Goal: Find specific page/section: Find specific page/section

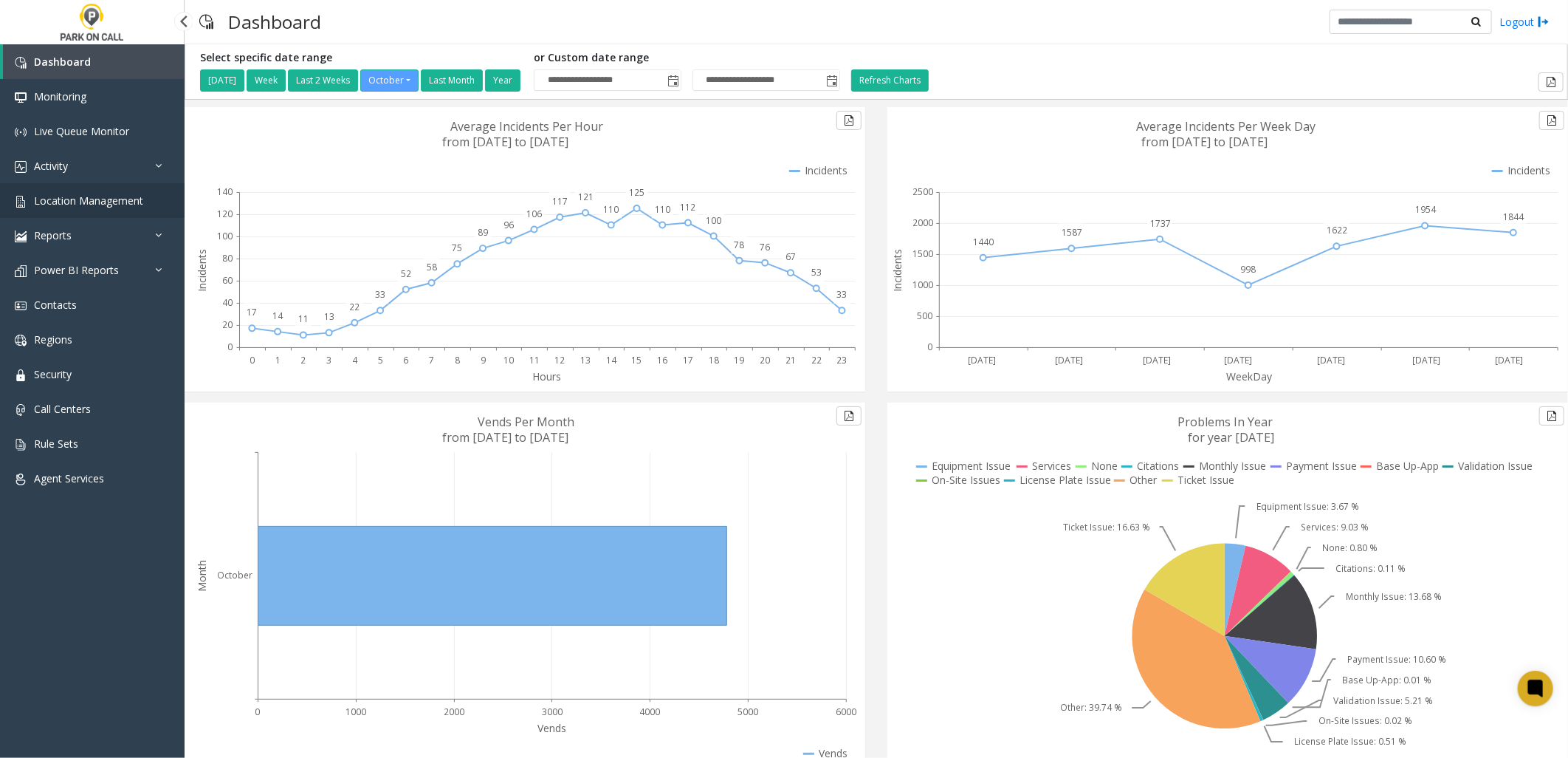
click at [127, 207] on link "Location Management" at bounding box center [92, 200] width 185 height 35
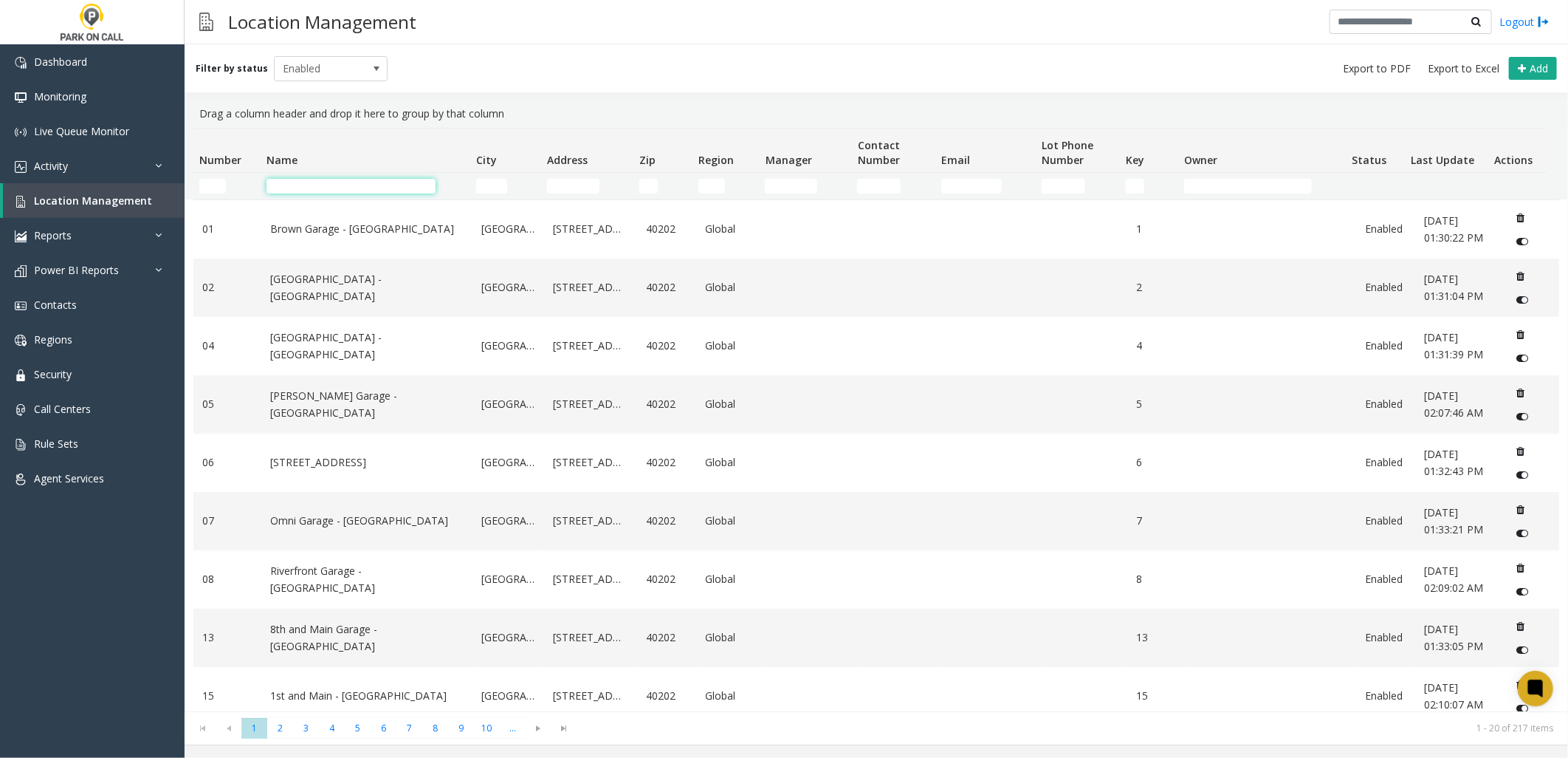
click at [315, 181] on input "Name Filter" at bounding box center [351, 185] width 169 height 15
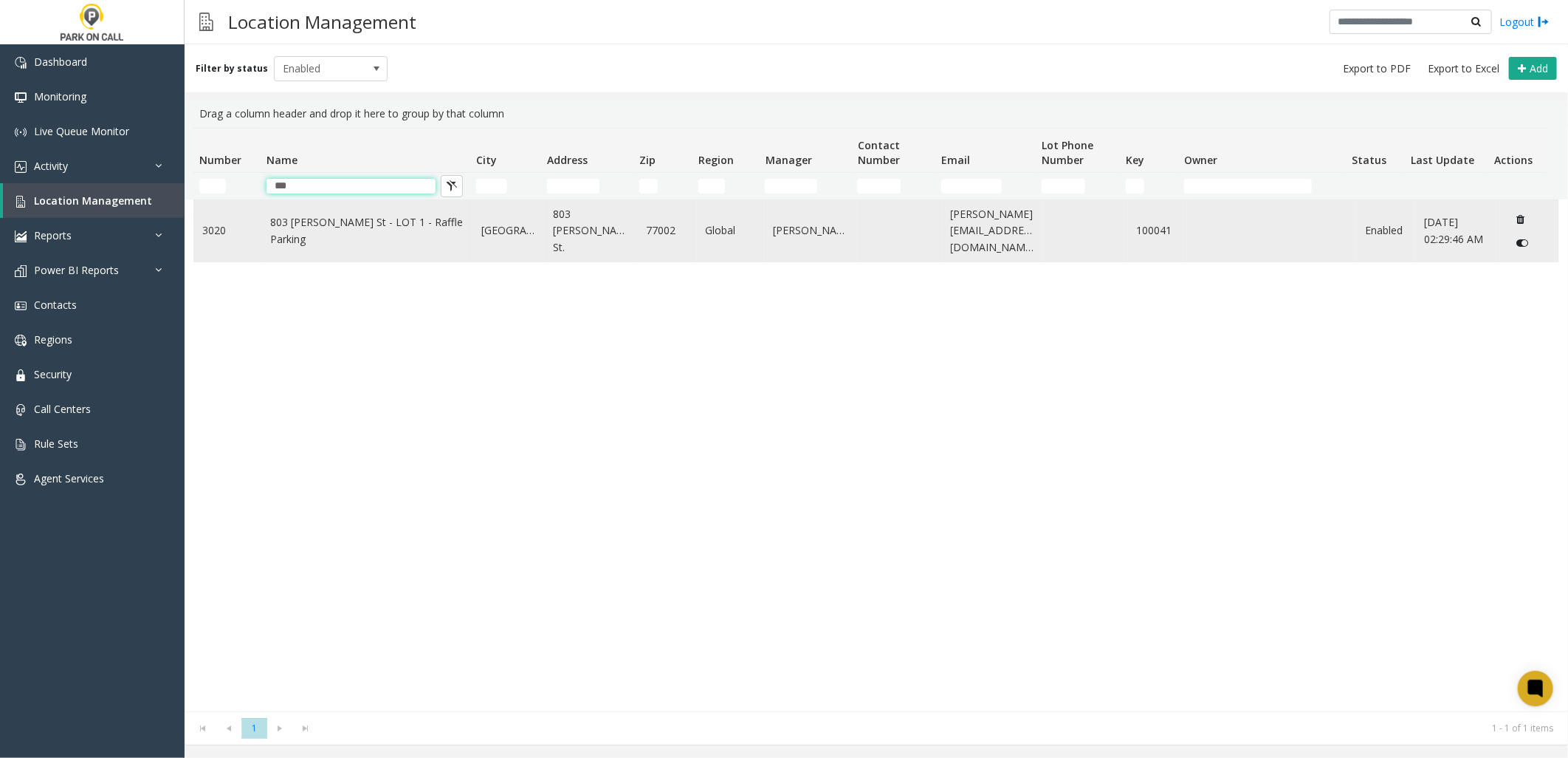
type input "***"
click at [384, 222] on link "803 [PERSON_NAME] St - LOT 1 - Raffle Parking" at bounding box center [366, 230] width 193 height 33
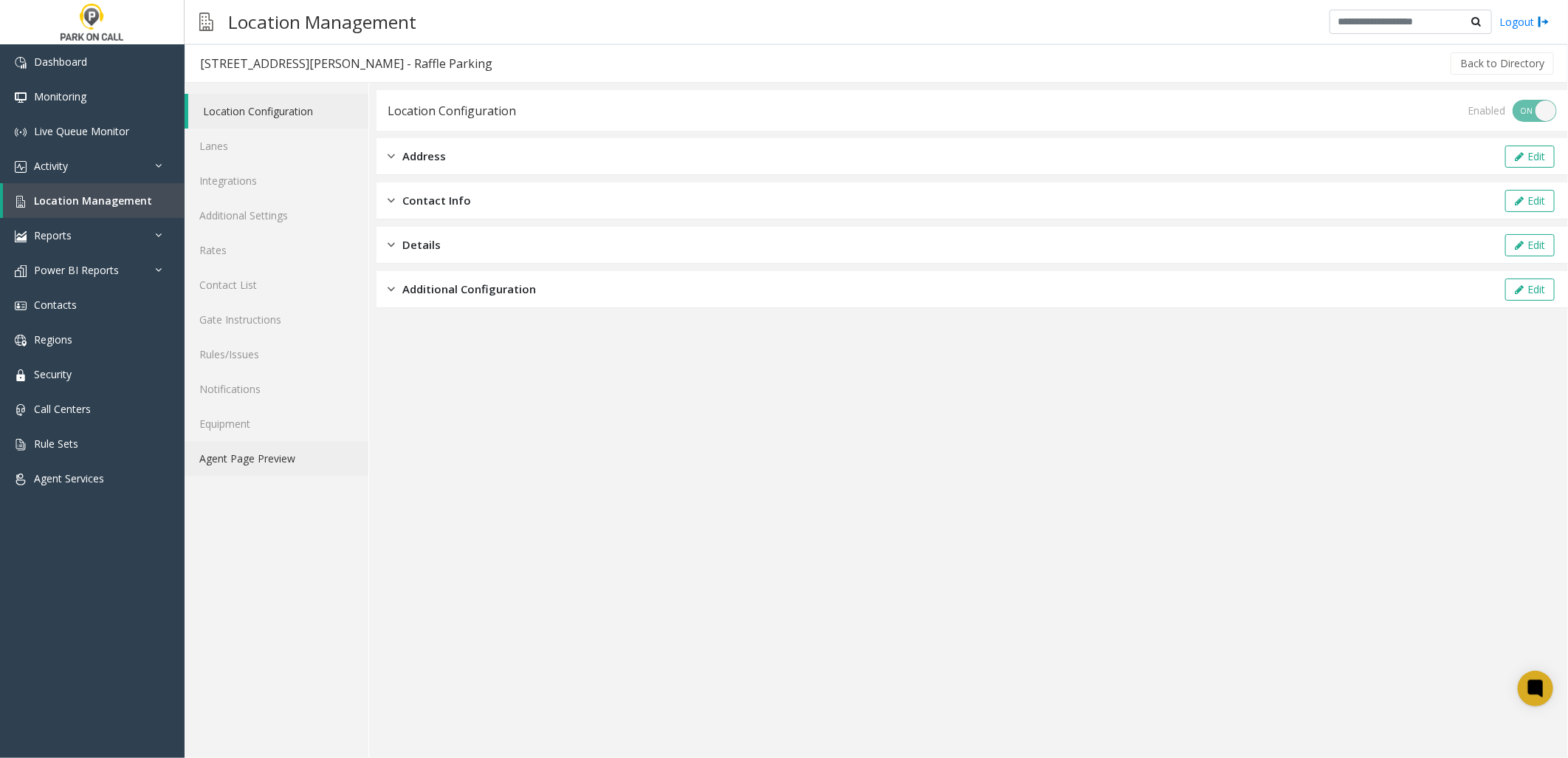
click at [256, 450] on link "Agent Page Preview" at bounding box center [276, 458] width 184 height 35
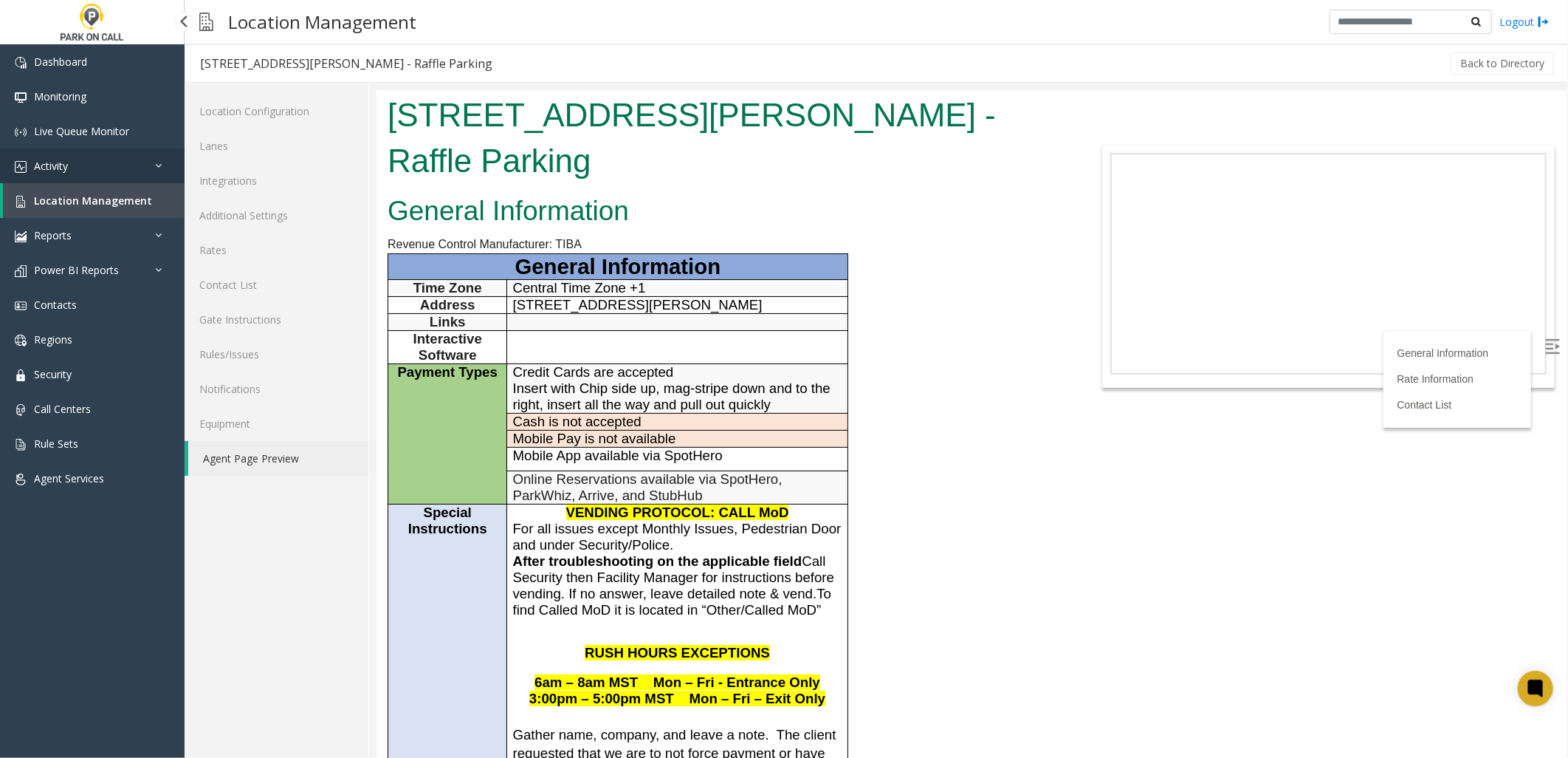
click at [91, 161] on link "Activity" at bounding box center [92, 166] width 185 height 35
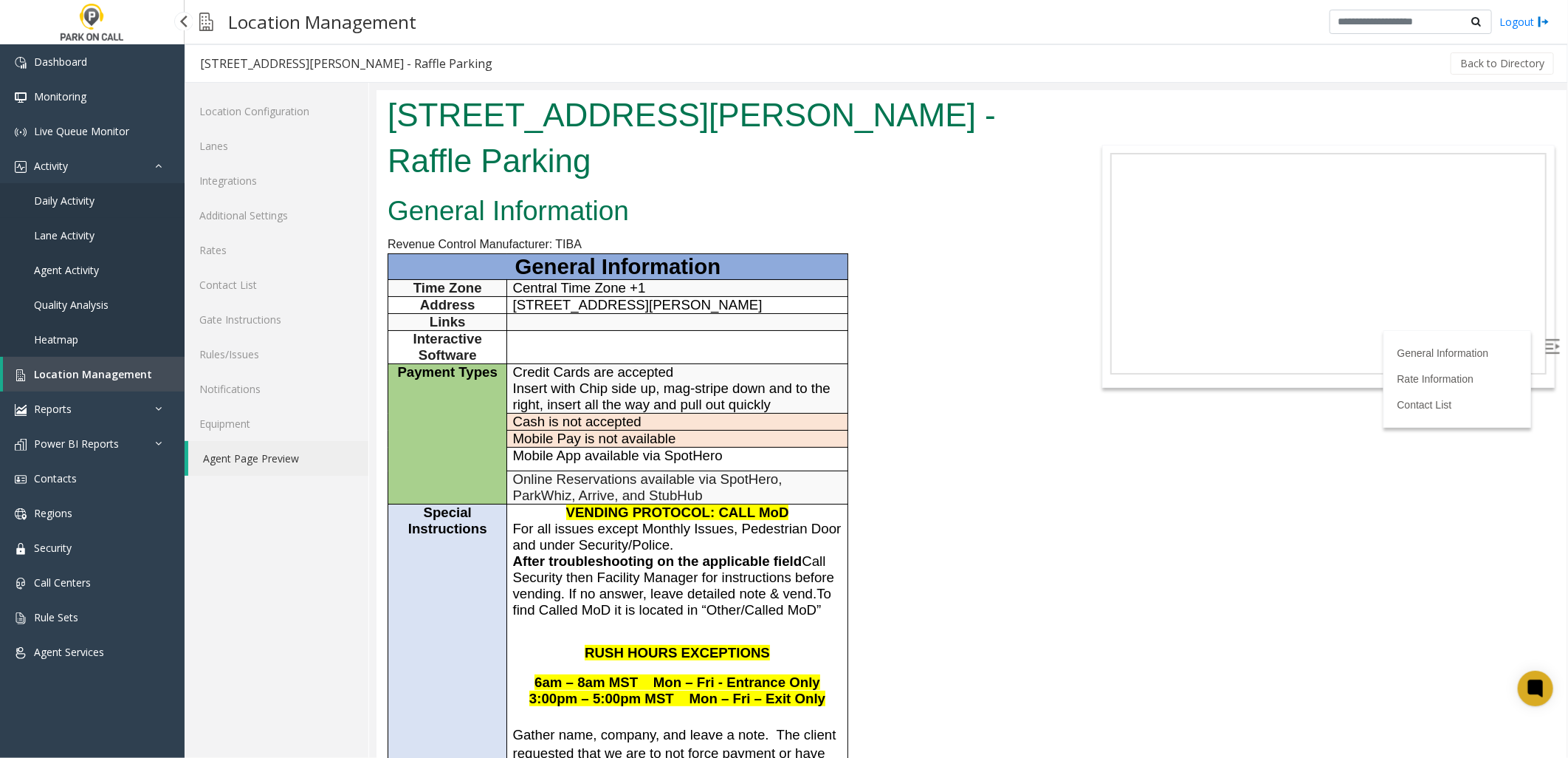
click at [78, 195] on span "Daily Activity" at bounding box center [64, 201] width 61 height 14
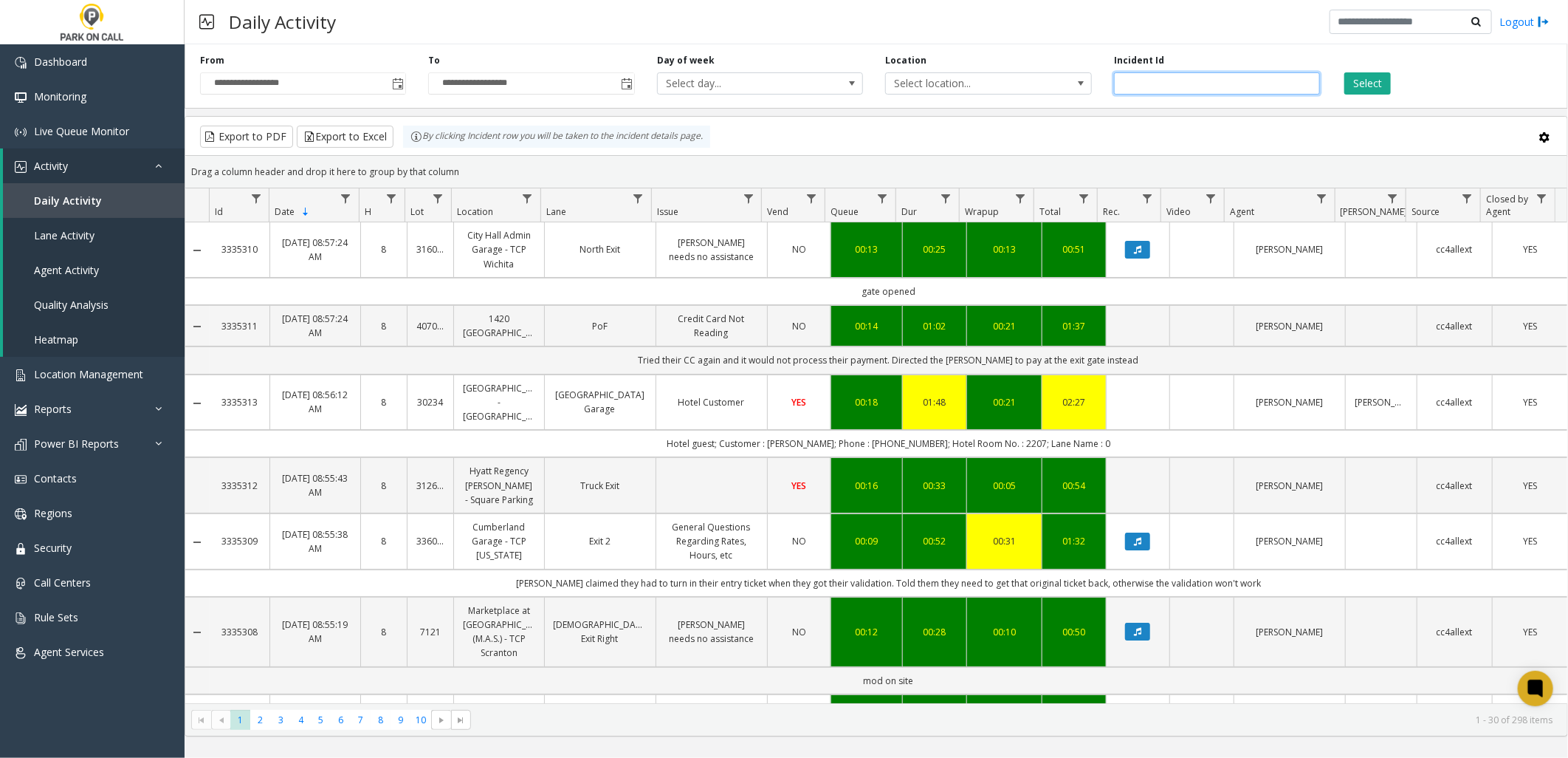
click at [1146, 83] on input "number" at bounding box center [1217, 83] width 206 height 22
click at [1355, 86] on button "Select" at bounding box center [1367, 83] width 46 height 22
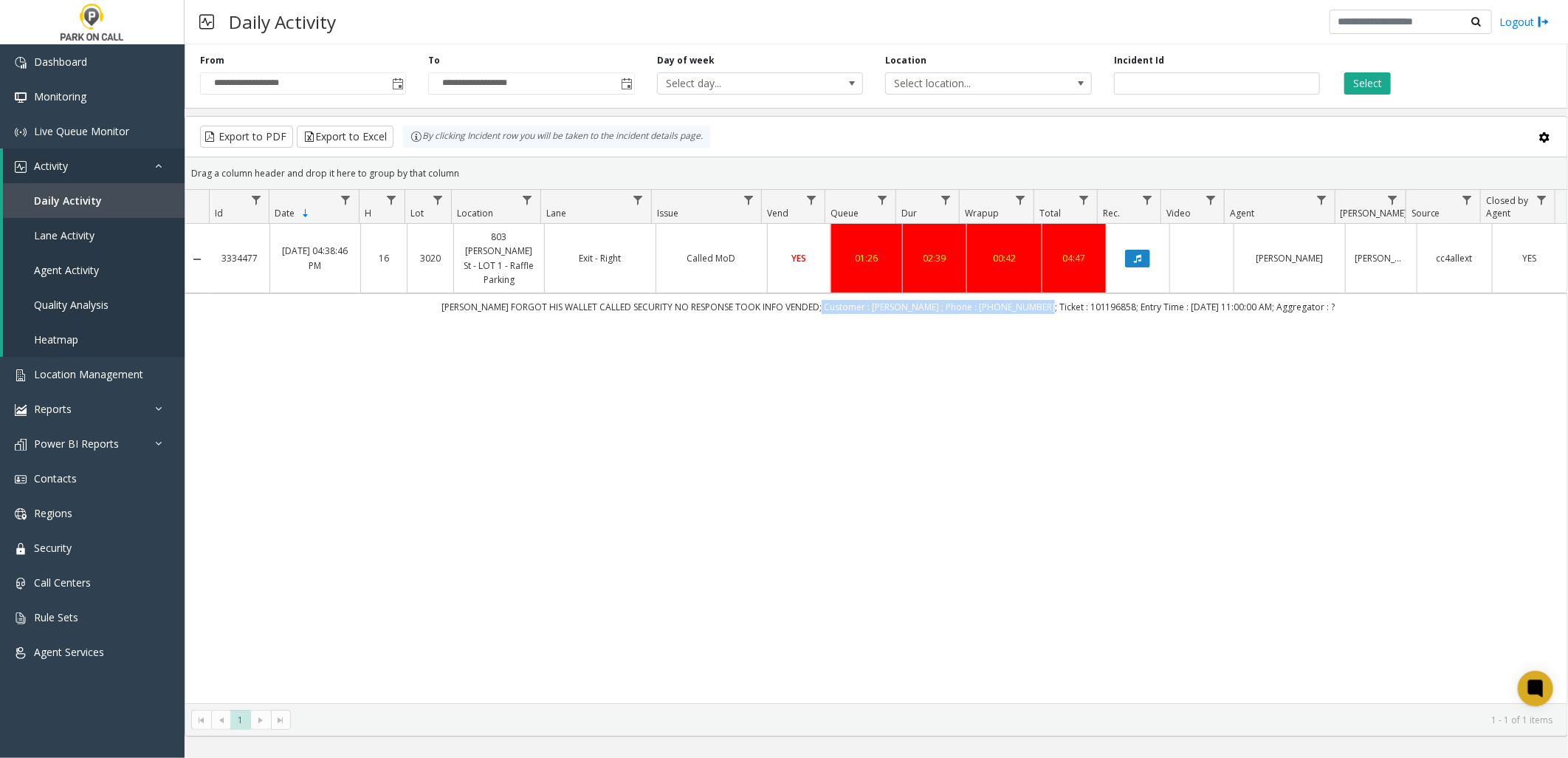
drag, startPoint x: 839, startPoint y: 293, endPoint x: 1047, endPoint y: 285, distance: 208.2
click at [1047, 293] on td "[PERSON_NAME] FORGOT HIS WALLET CALLED SECURITY NO RESPONSE TOOK INFO VENDED; C…" at bounding box center [888, 307] width 1358 height 27
click at [1039, 295] on td "[PERSON_NAME] FORGOT HIS WALLET CALLED SECURITY NO RESPONSE TOOK INFO VENDED; C…" at bounding box center [888, 307] width 1358 height 27
click at [843, 299] on td "[PERSON_NAME] FORGOT HIS WALLET CALLED SECURITY NO RESPONSE TOOK INFO VENDED; C…" at bounding box center [888, 307] width 1358 height 27
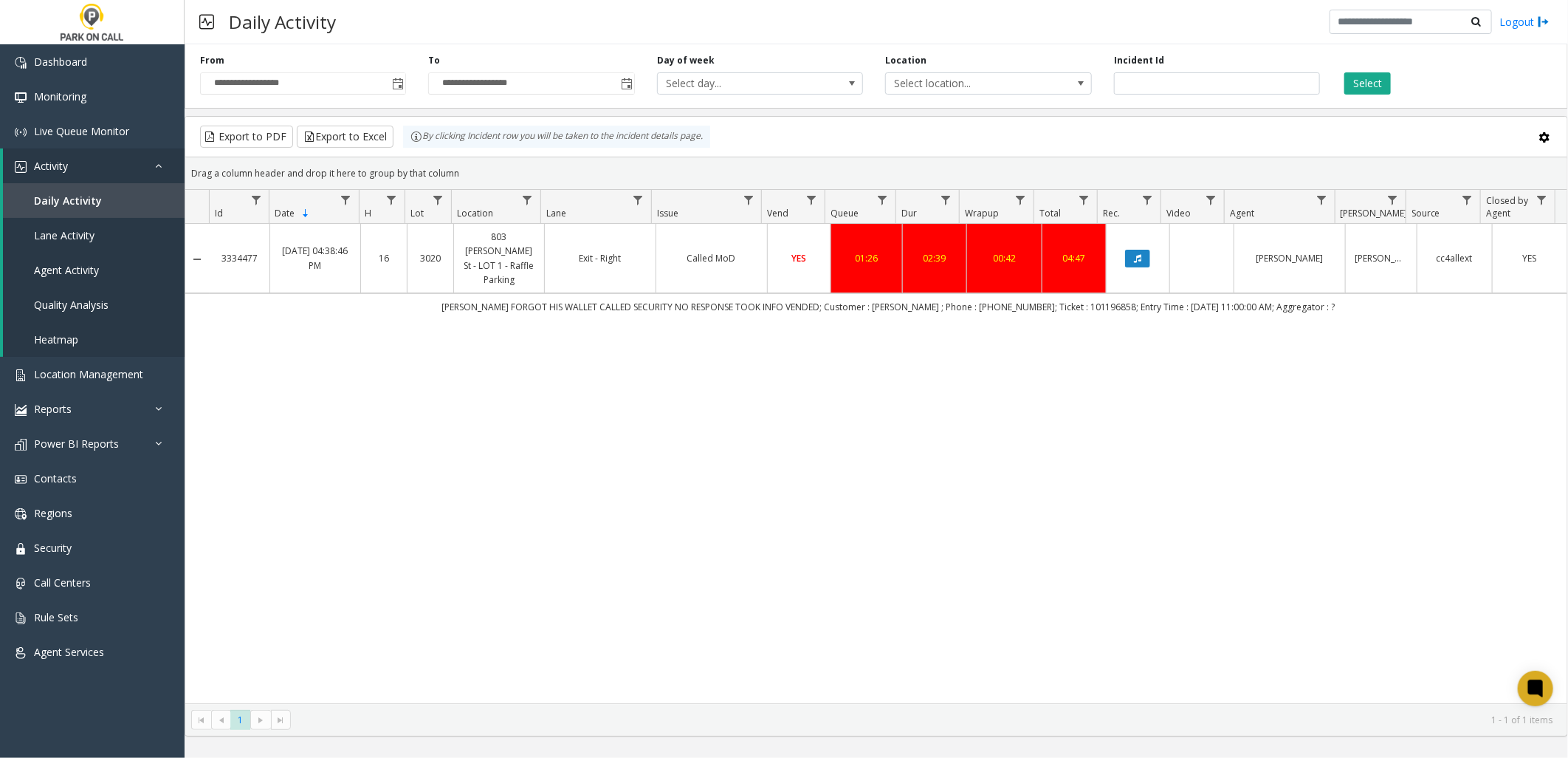
click at [770, 295] on td "[PERSON_NAME] FORGOT HIS WALLET CALLED SECURITY NO RESPONSE TOOK INFO VENDED; C…" at bounding box center [888, 307] width 1358 height 27
drag, startPoint x: 1184, startPoint y: 83, endPoint x: 944, endPoint y: 90, distance: 240.1
click at [944, 90] on div "**********" at bounding box center [876, 73] width 1383 height 70
type input "*******"
click at [1370, 84] on button "Select" at bounding box center [1367, 83] width 46 height 22
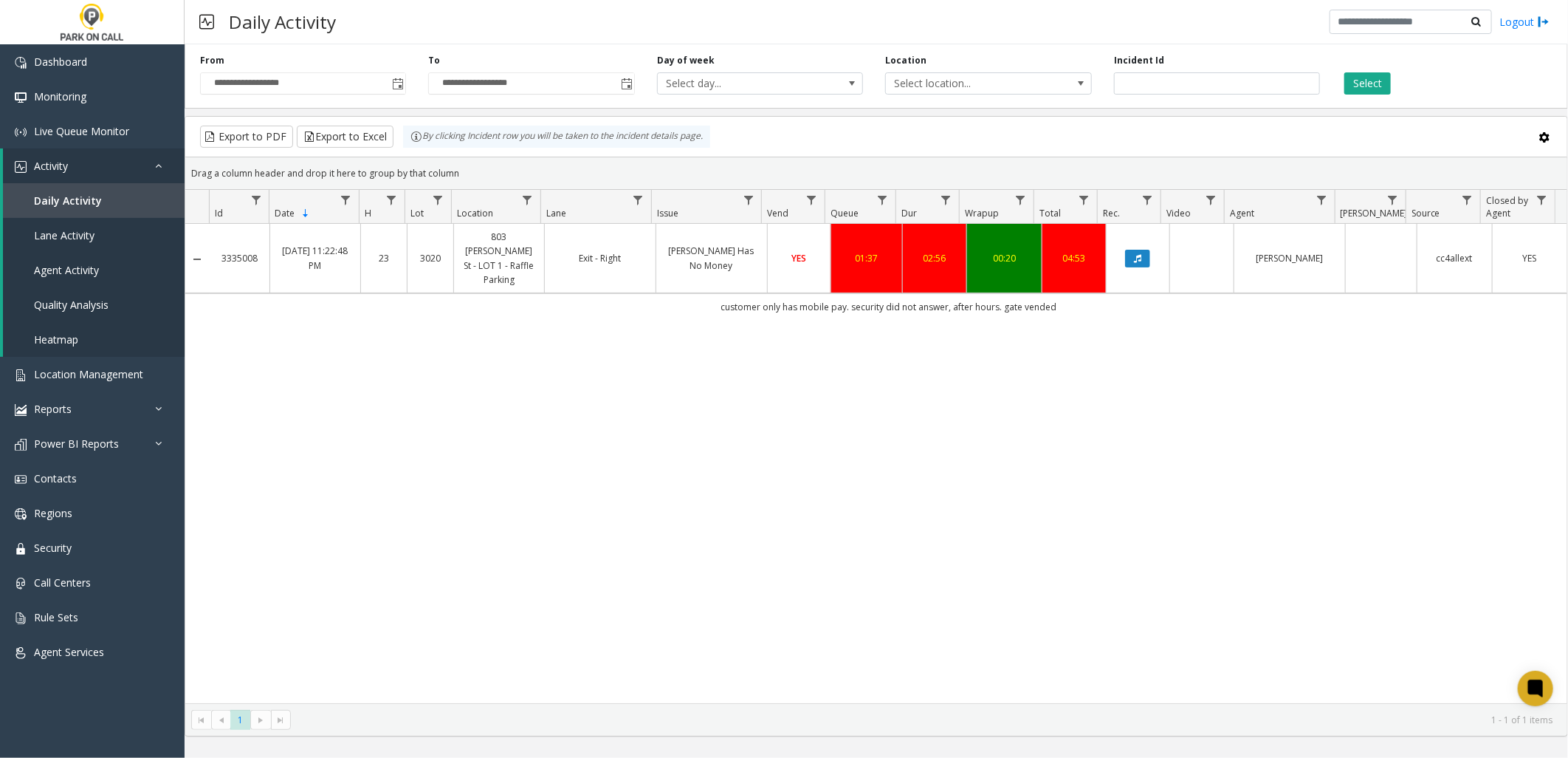
click at [717, 316] on div "3335008 [DATE] 11:22:48 PM 23 3020 [STREET_ADDRESS][PERSON_NAME] - [GEOGRAPHIC_…" at bounding box center [876, 464] width 1383 height 480
drag, startPoint x: 1125, startPoint y: 387, endPoint x: 1117, endPoint y: 379, distance: 11.3
click at [1124, 387] on div "3335008 [DATE] 11:22:48 PM 23 3020 [STREET_ADDRESS][PERSON_NAME] - [GEOGRAPHIC_…" at bounding box center [876, 464] width 1383 height 480
click at [98, 369] on span "Location Management" at bounding box center [88, 375] width 110 height 14
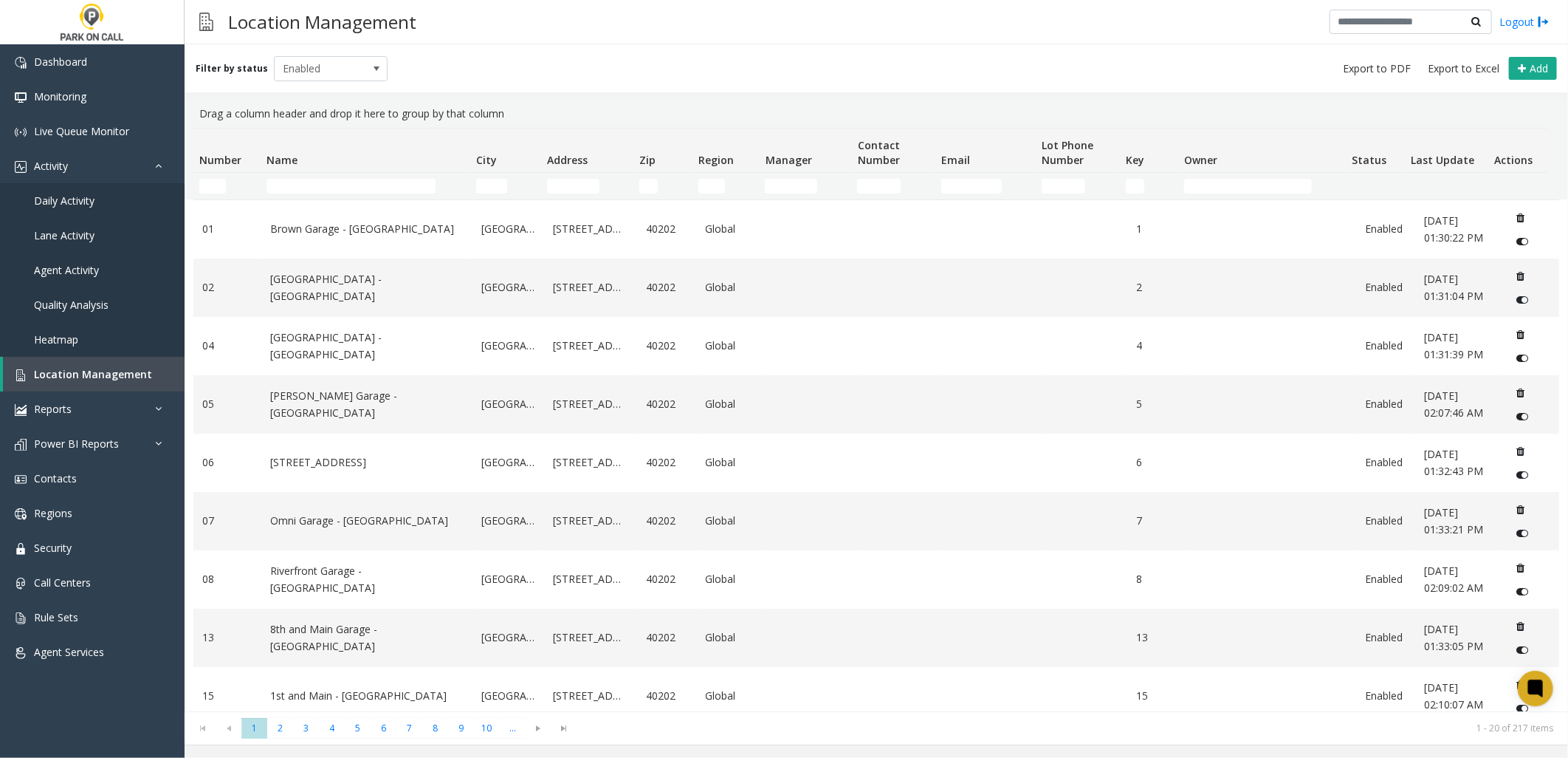
click at [357, 195] on td "Name Filter" at bounding box center [365, 186] width 209 height 27
click at [357, 192] on input "Name Filter" at bounding box center [351, 185] width 169 height 15
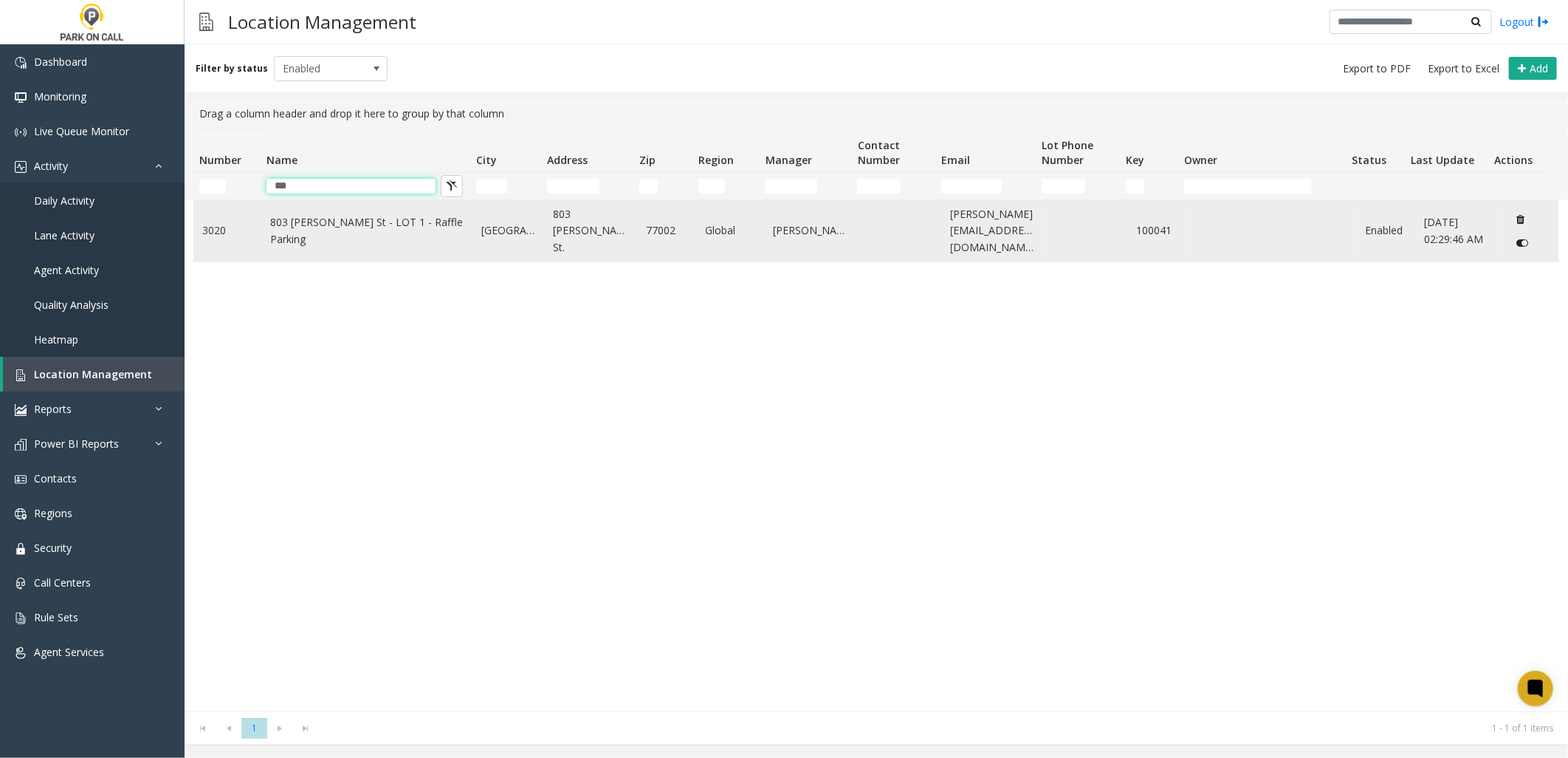
type input "***"
click at [365, 230] on link "803 [PERSON_NAME] St - LOT 1 - Raffle Parking" at bounding box center [366, 230] width 193 height 33
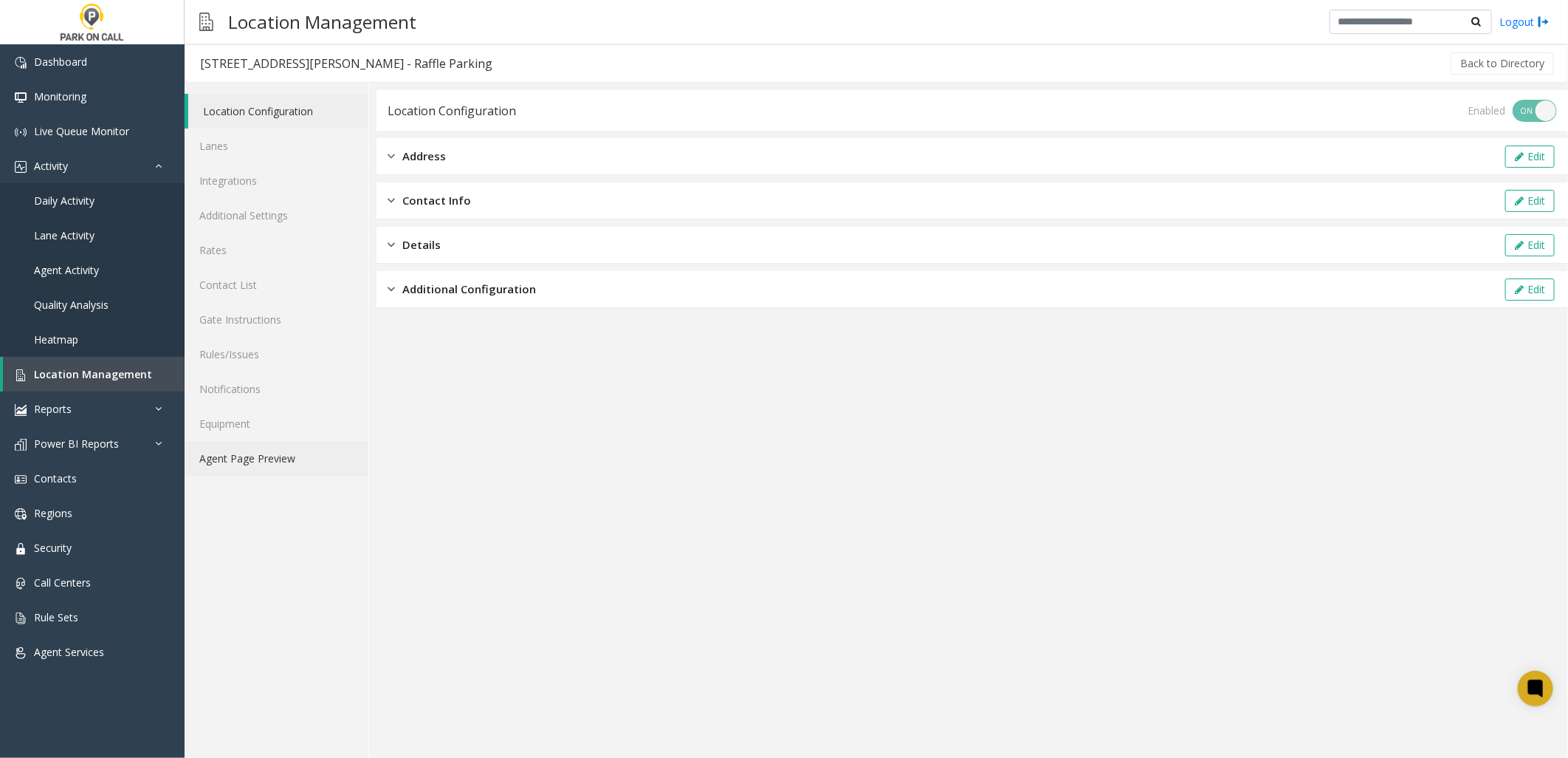
click at [234, 466] on link "Agent Page Preview" at bounding box center [276, 458] width 184 height 35
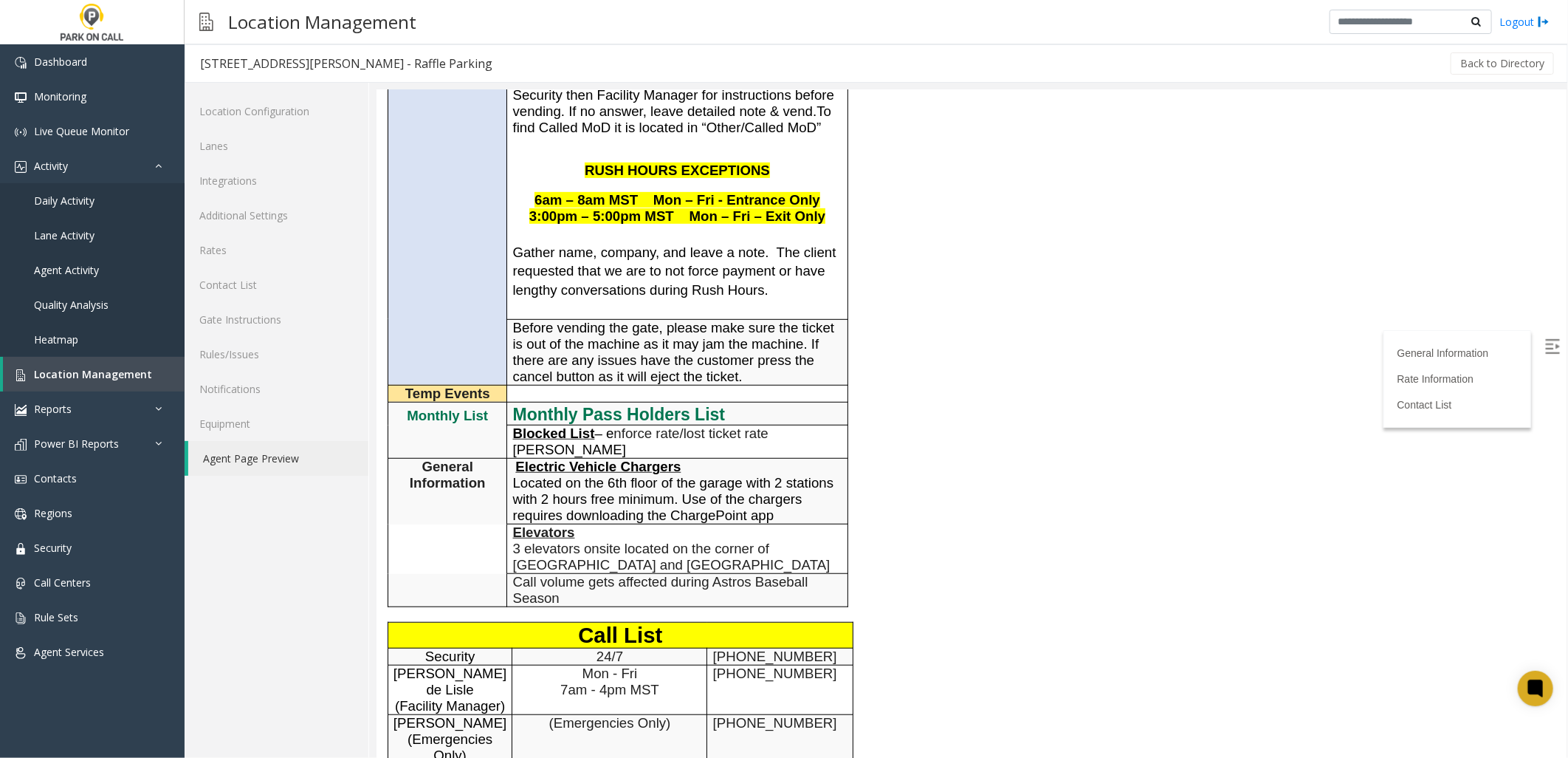
scroll to position [492, 0]
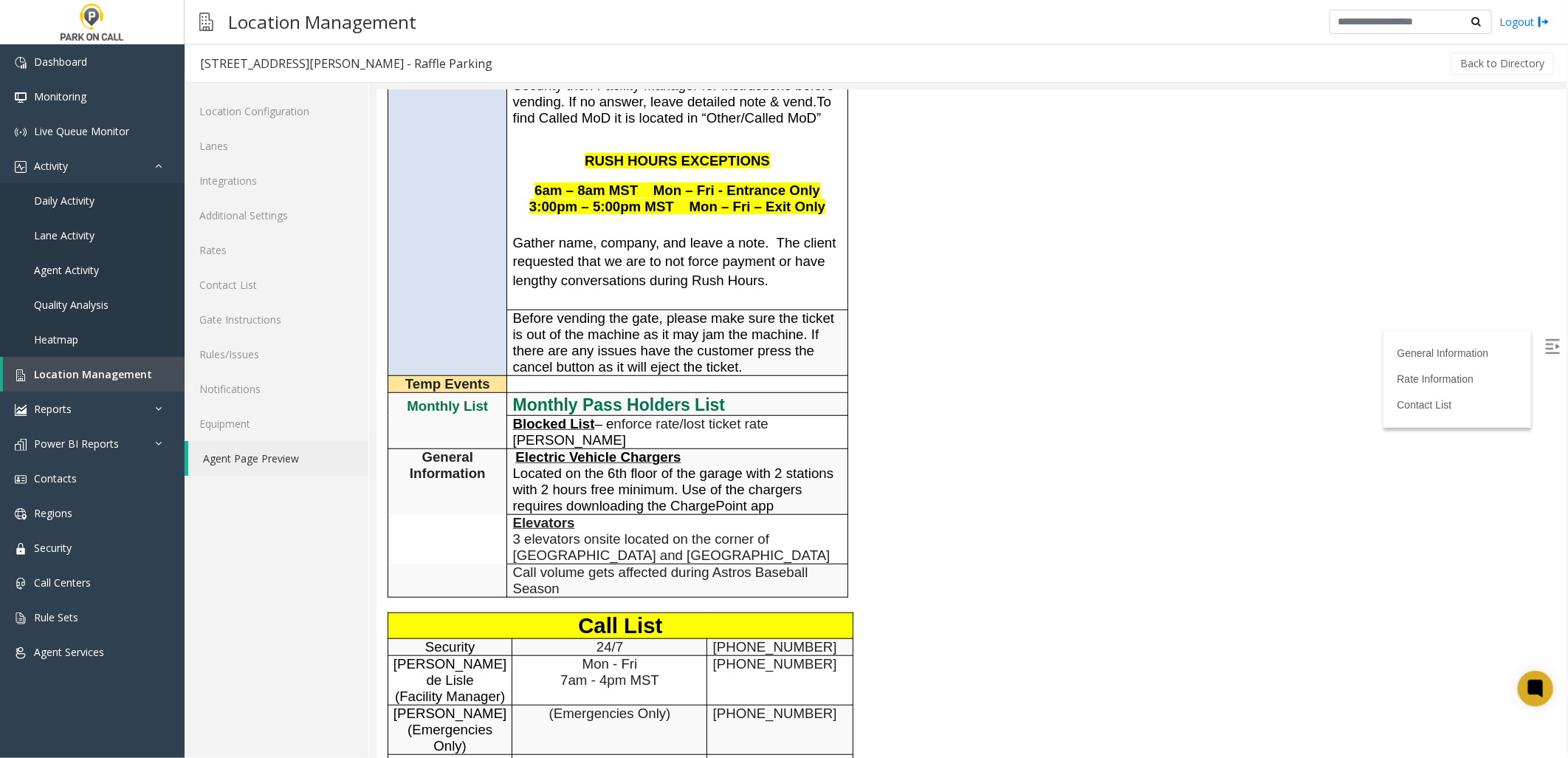
click at [932, 529] on div "General Information Revenue Control Manufacturer: TIBA General Information Time…" at bounding box center [723, 457] width 694 height 1520
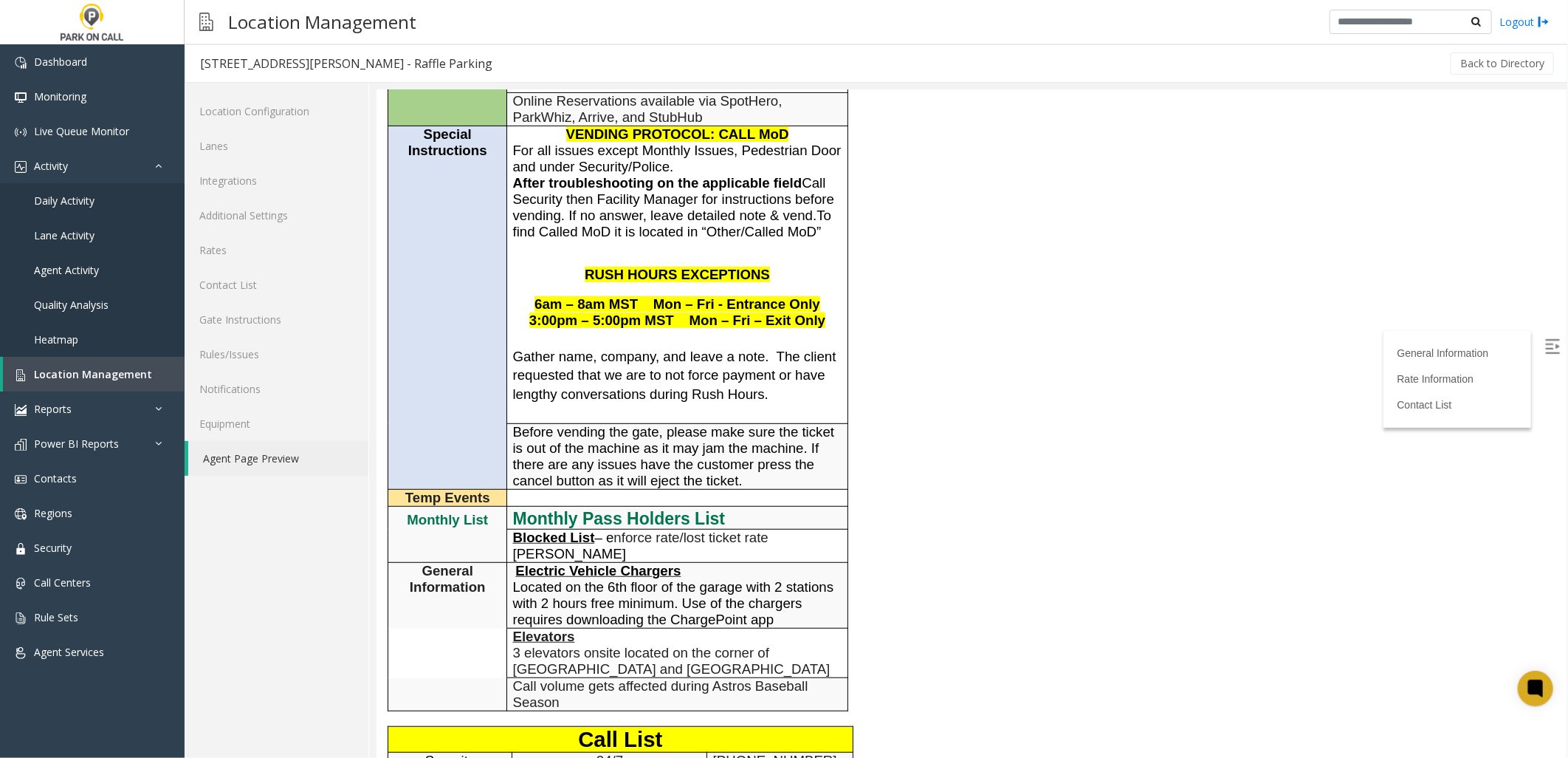
scroll to position [328, 0]
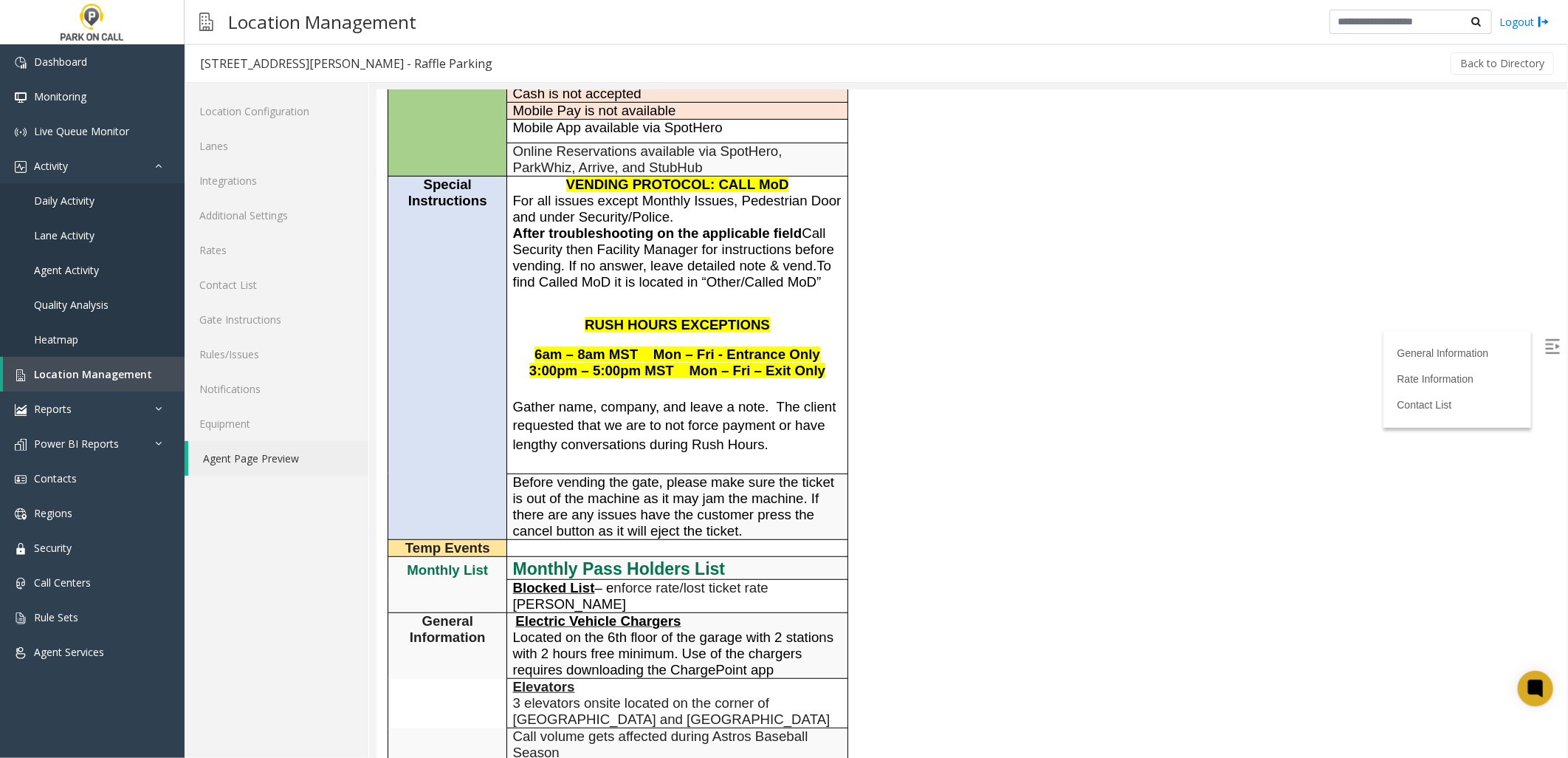
click at [964, 440] on div "General Information Revenue Control Manufacturer: TIBA General Information Time…" at bounding box center [723, 620] width 694 height 1520
click at [252, 346] on link "Rules/Issues" at bounding box center [276, 354] width 184 height 35
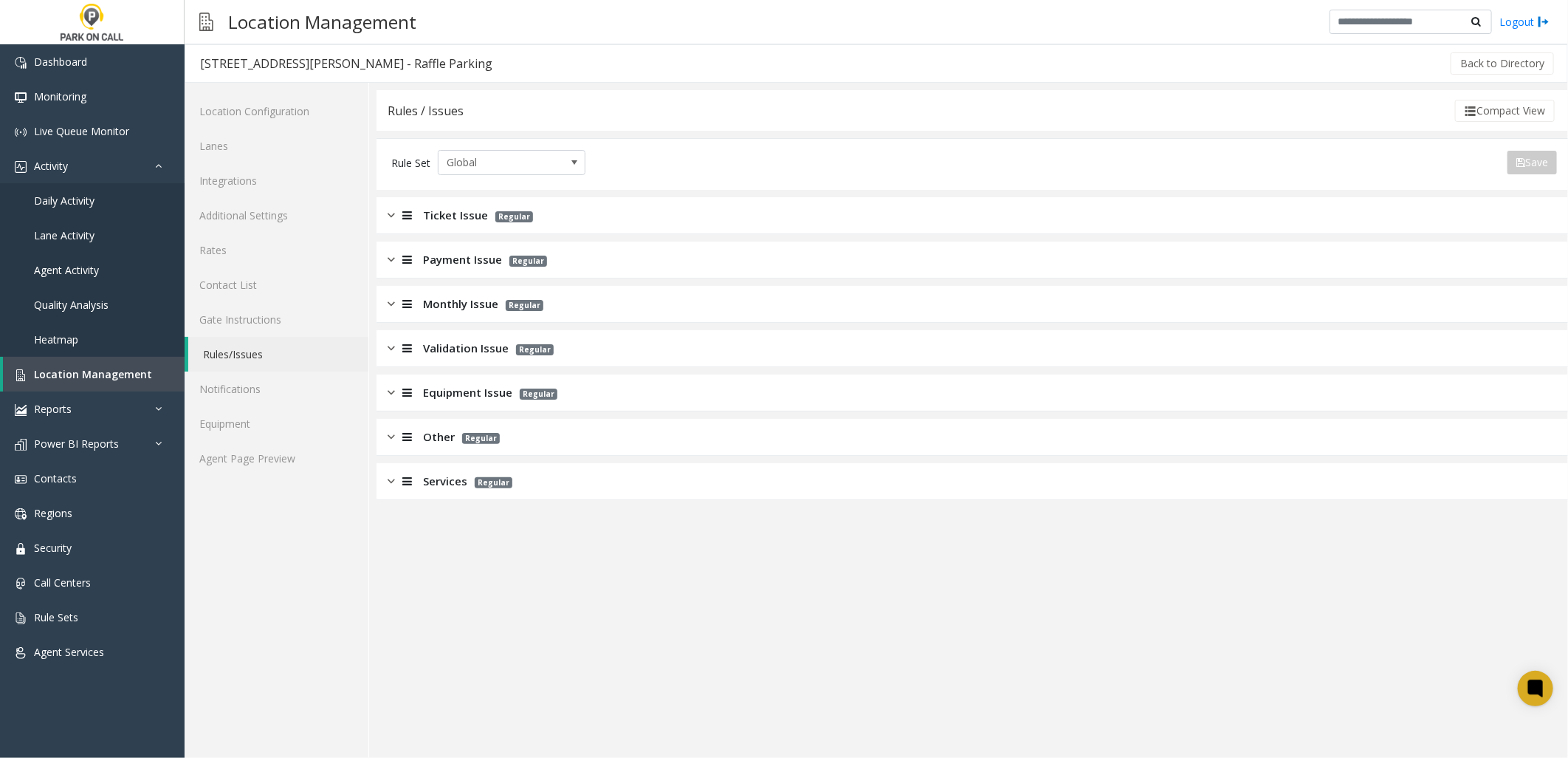
click at [448, 444] on span "Other" at bounding box center [439, 436] width 32 height 17
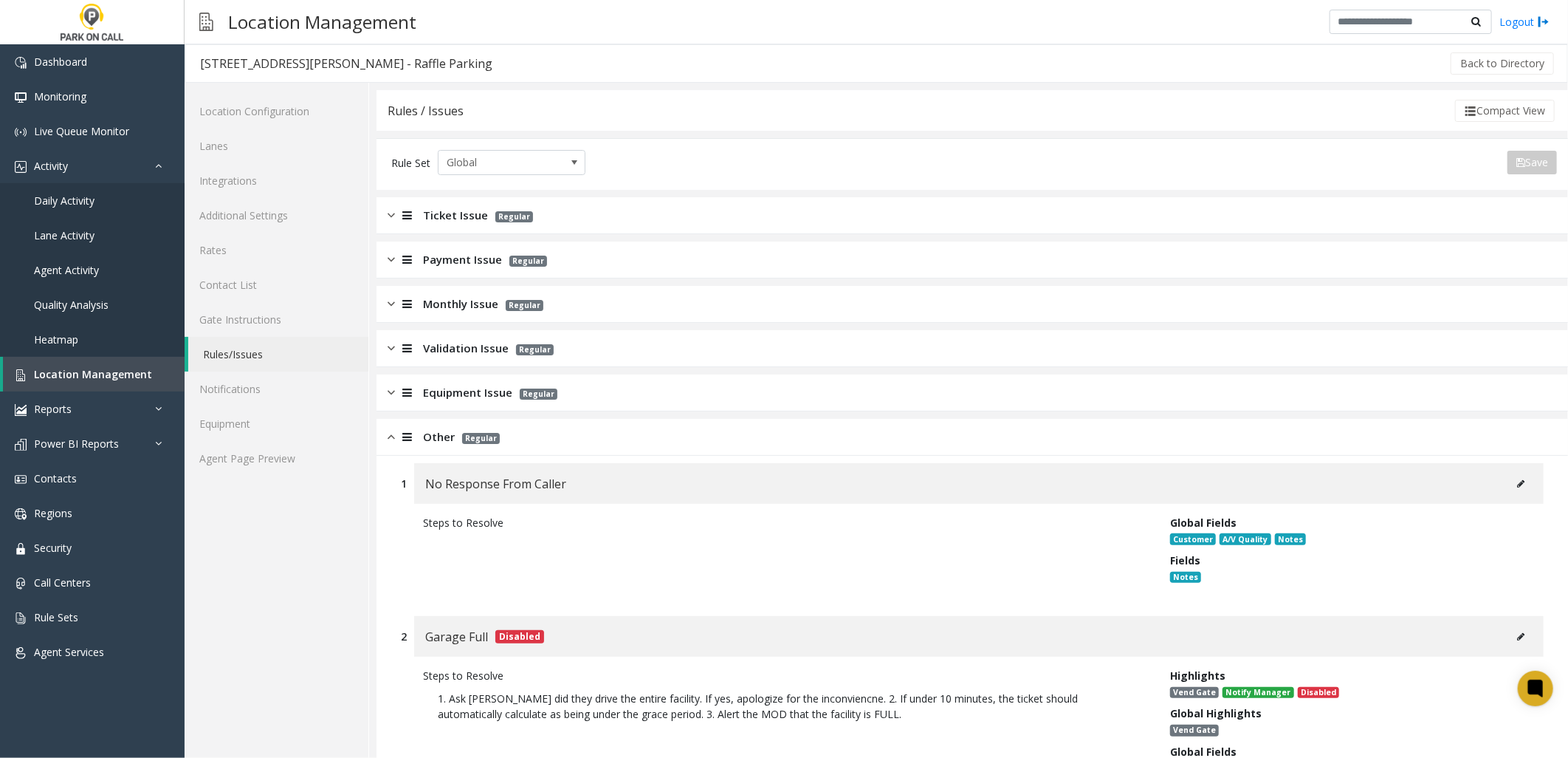
click at [434, 439] on span "Other" at bounding box center [439, 436] width 32 height 17
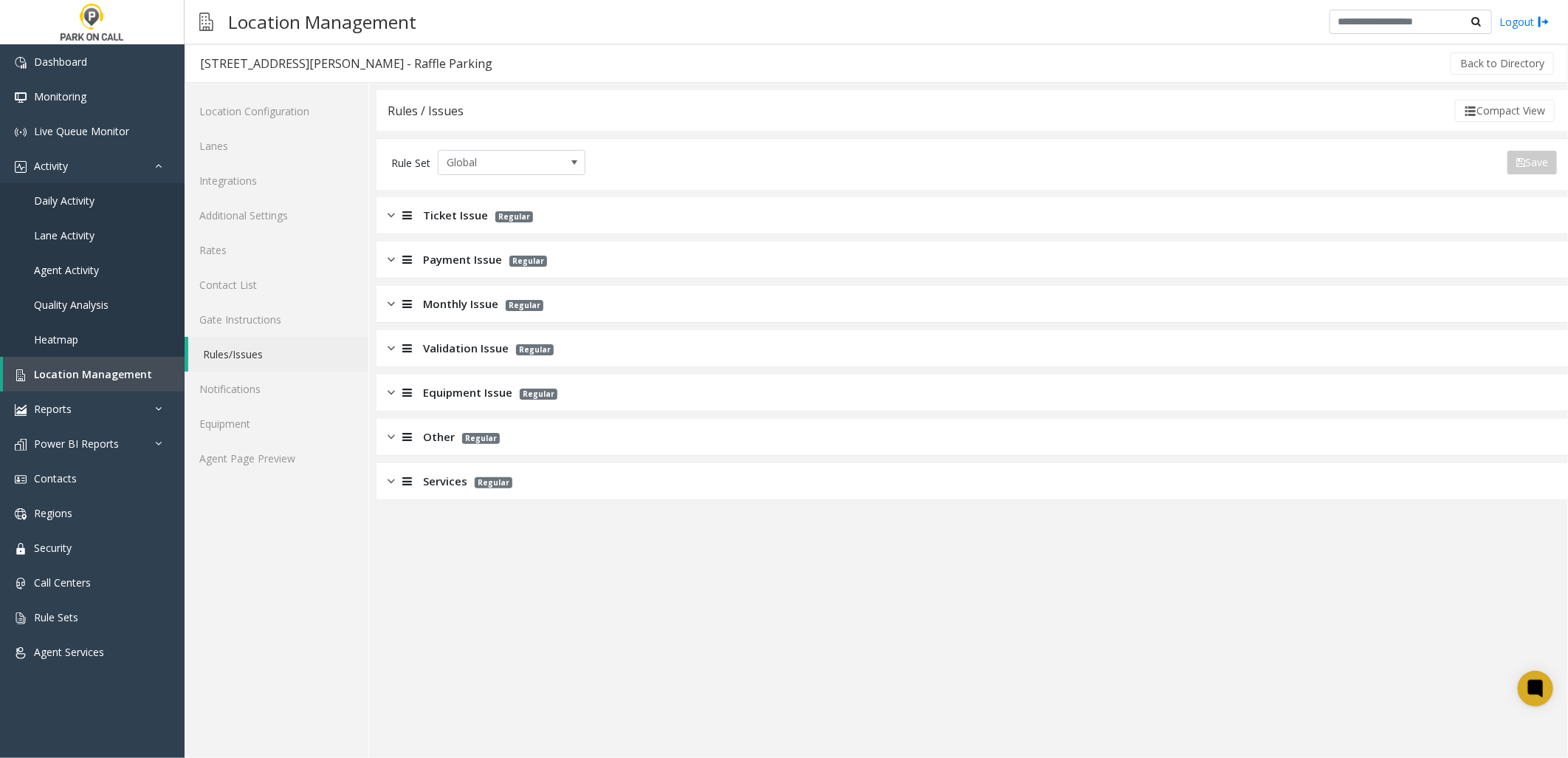
click at [459, 475] on span "Services" at bounding box center [446, 481] width 45 height 17
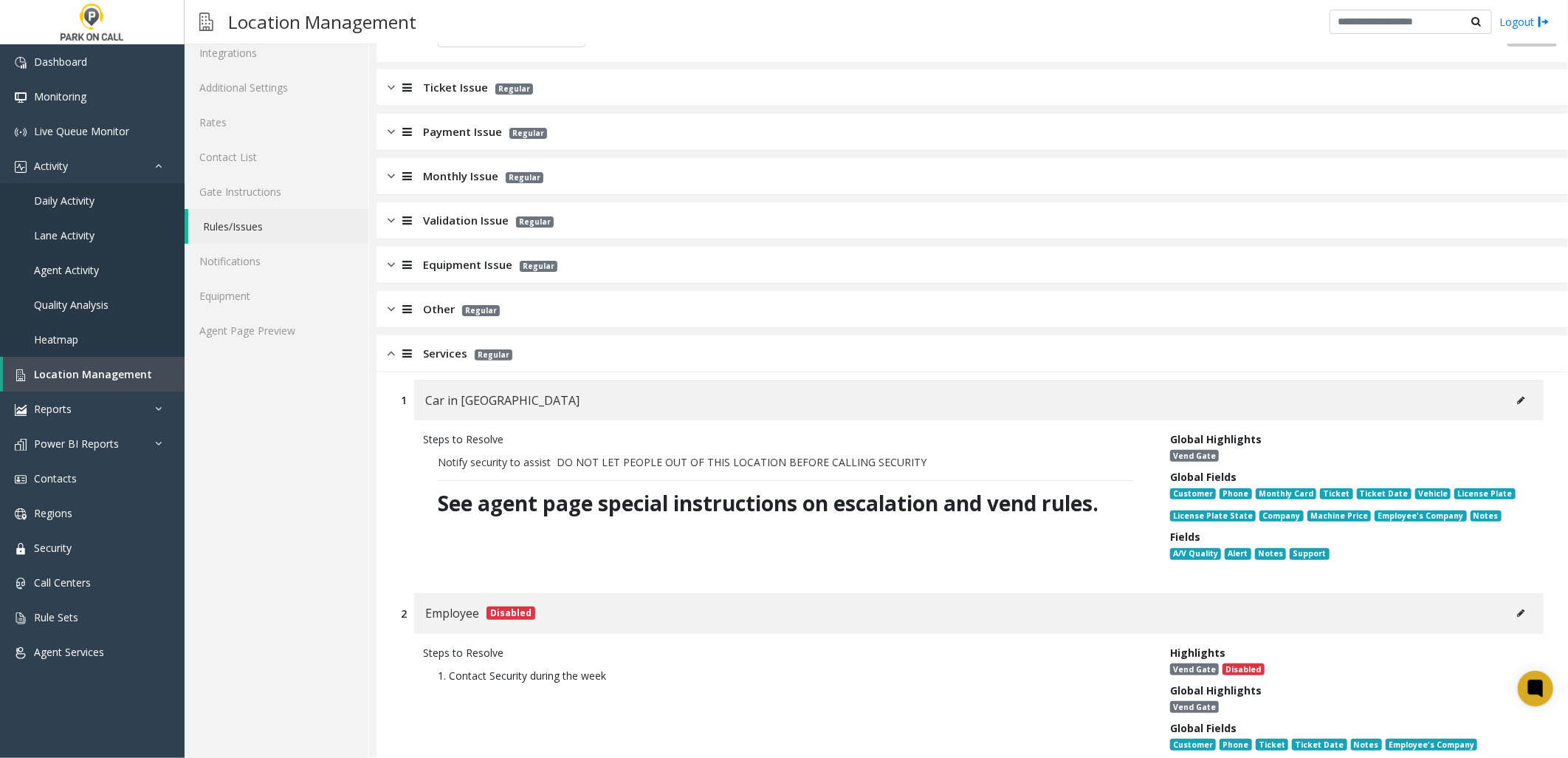
scroll to position [121, 0]
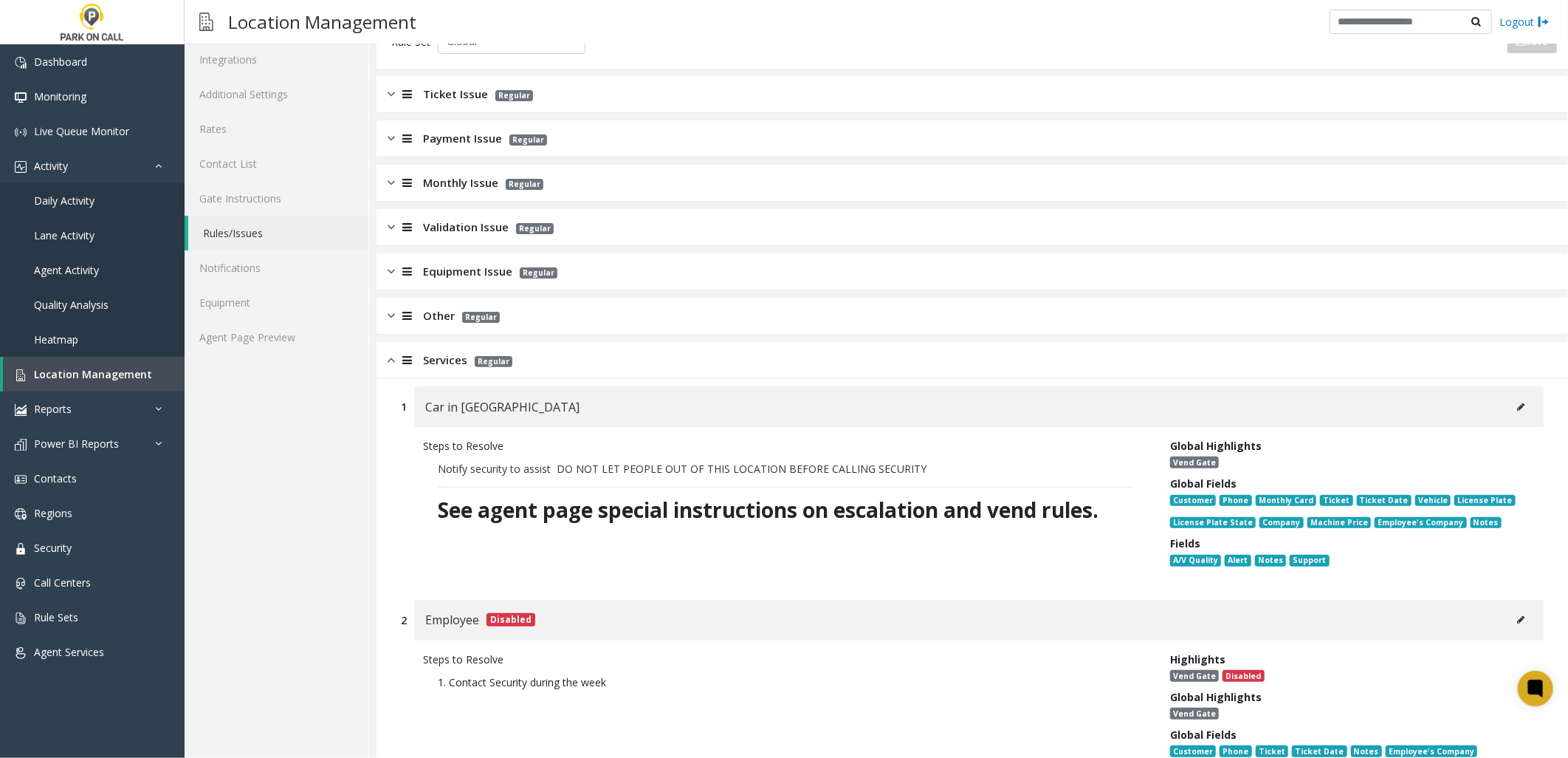
click at [432, 350] on div "Services Regular" at bounding box center [972, 360] width 1192 height 37
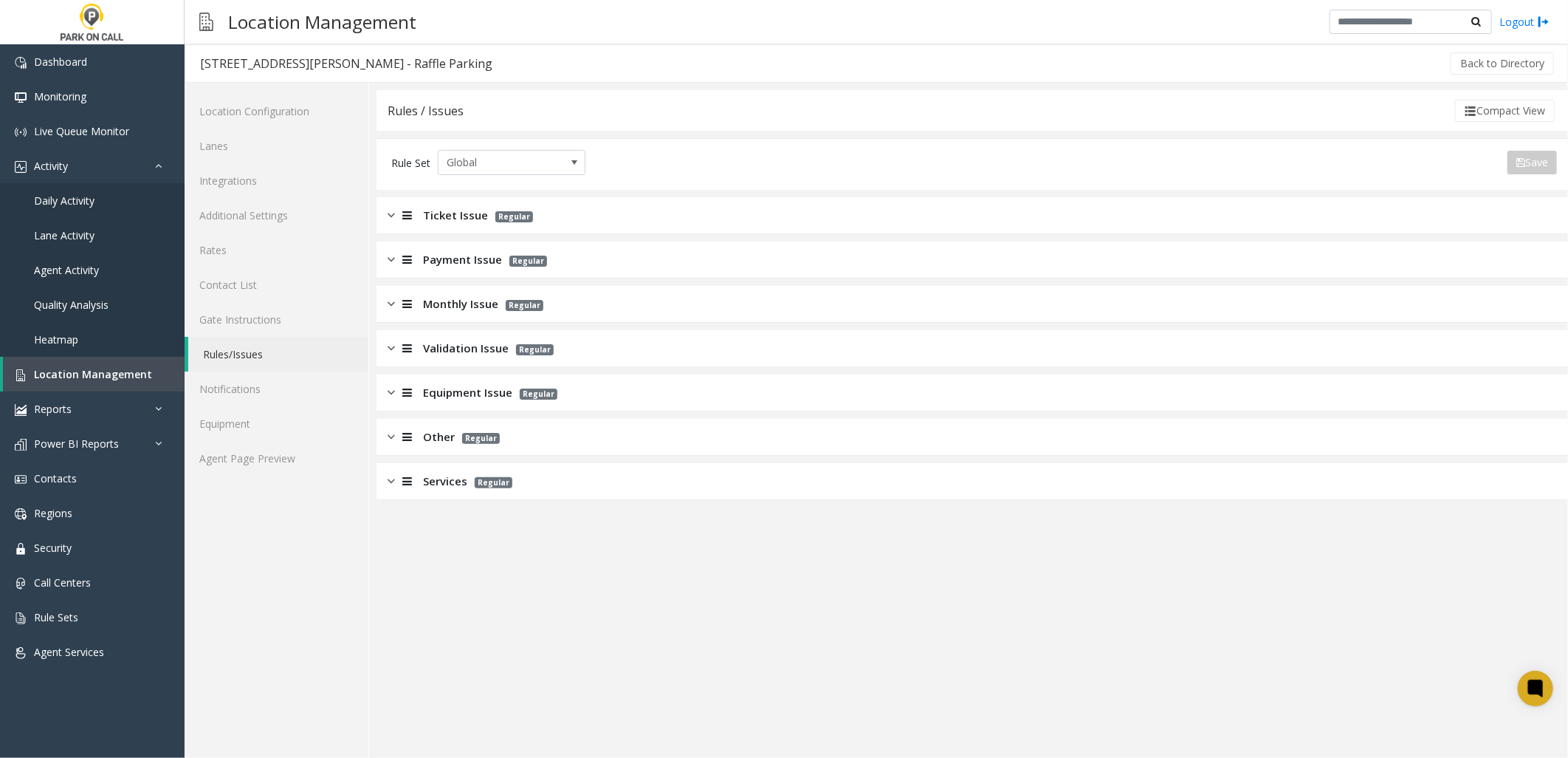
scroll to position [0, 0]
click at [444, 429] on span "Other" at bounding box center [439, 436] width 32 height 17
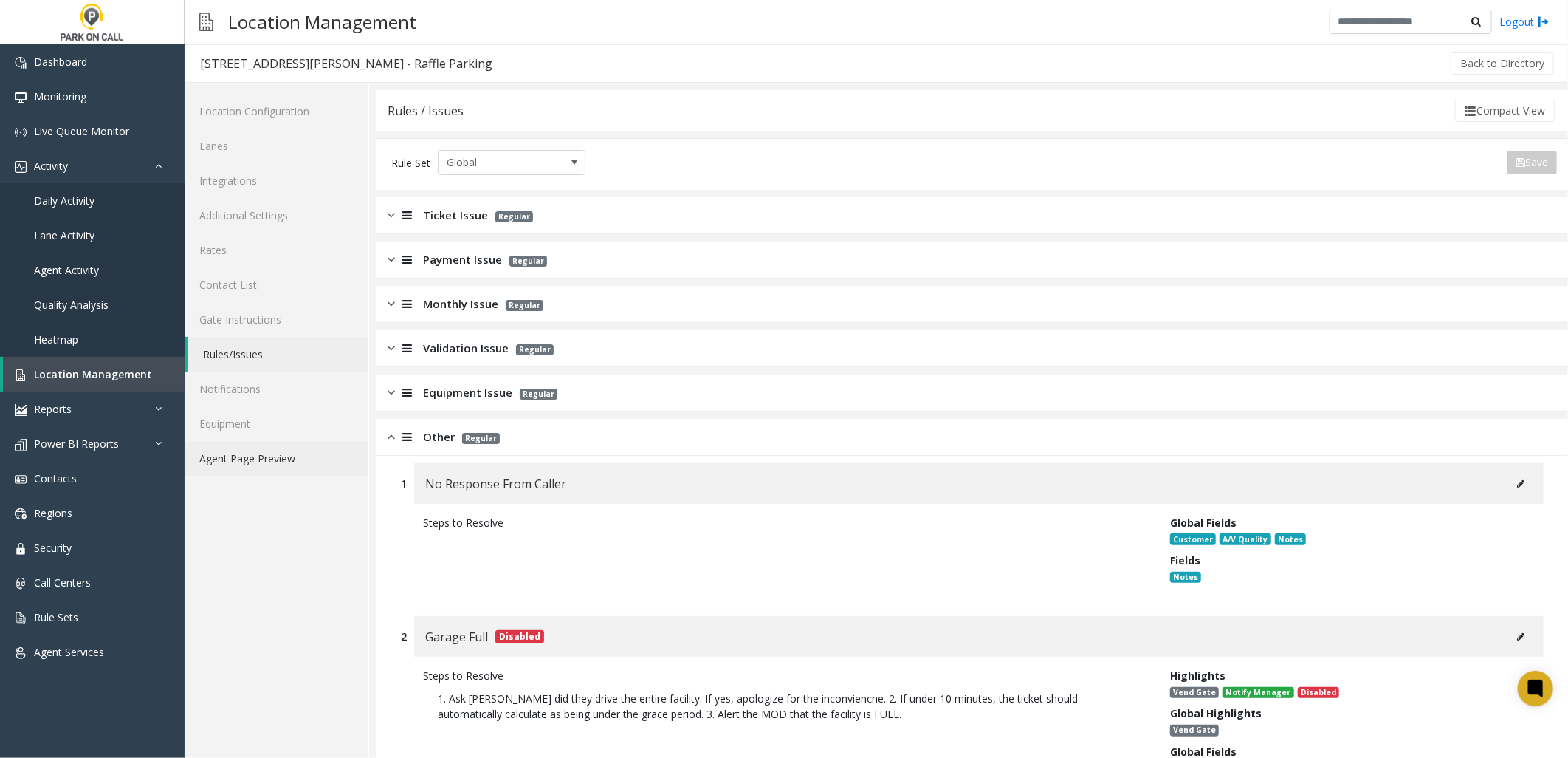
click at [256, 460] on link "Agent Page Preview" at bounding box center [276, 458] width 184 height 35
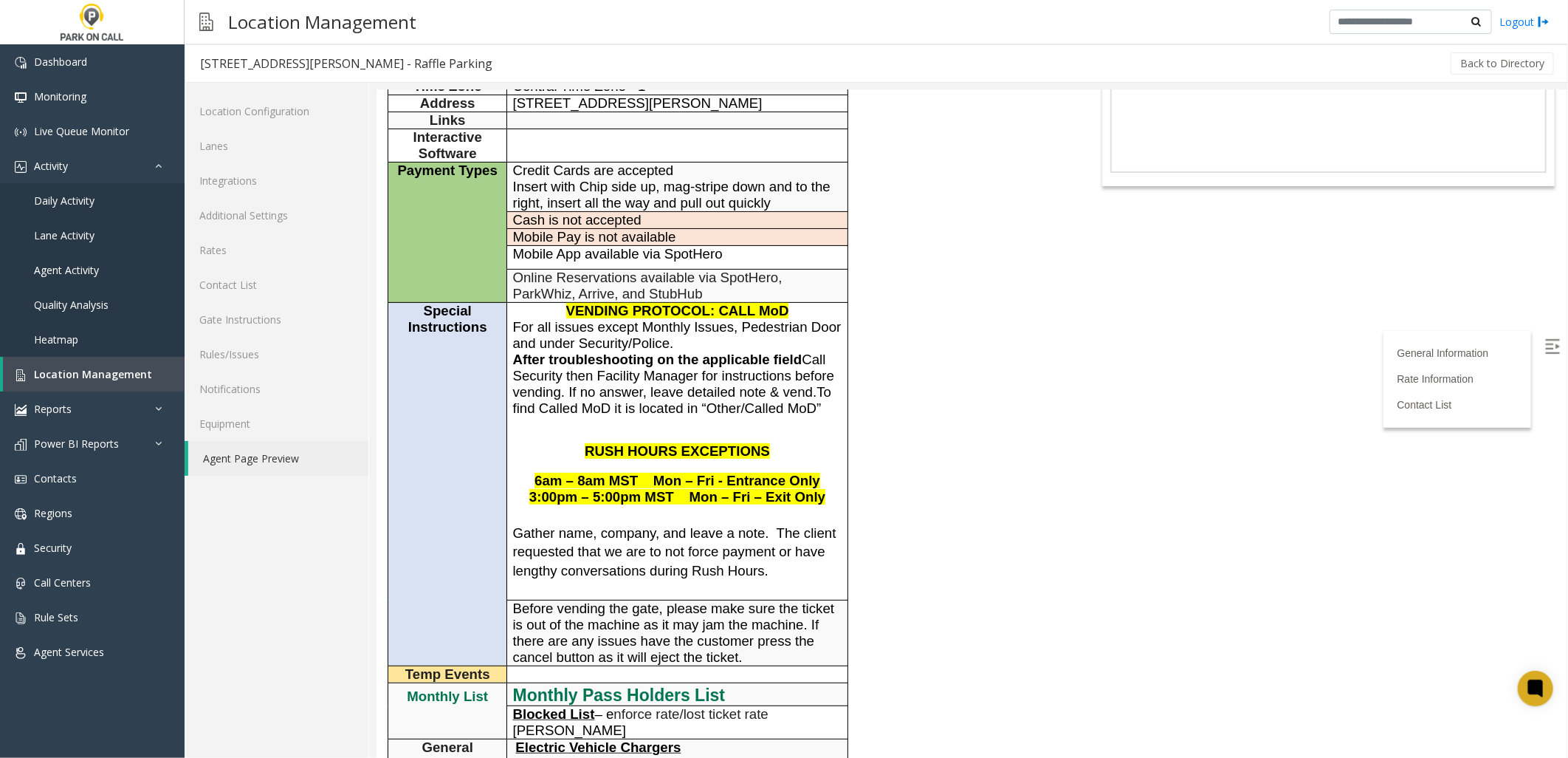
scroll to position [164, 0]
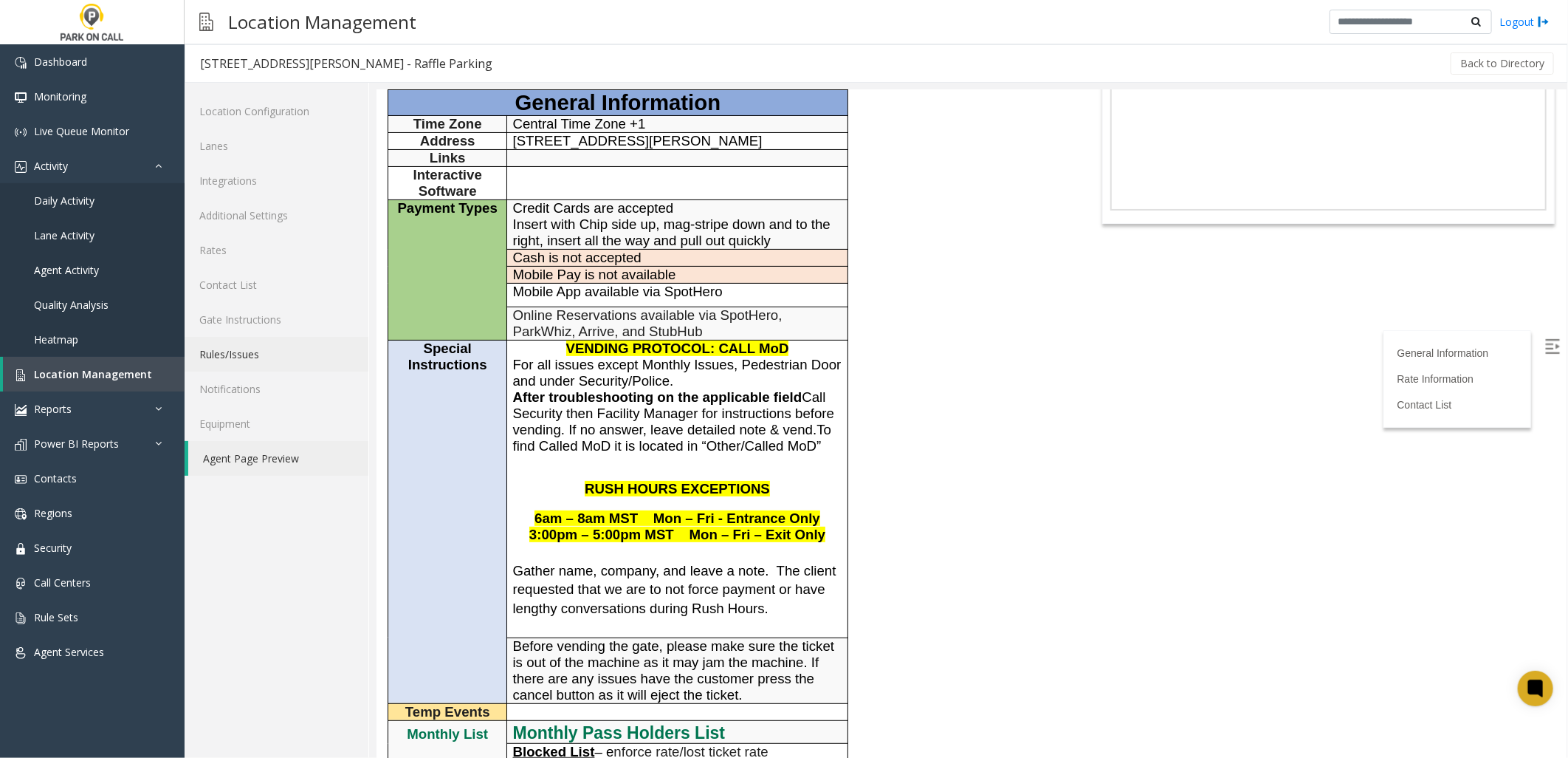
click at [254, 346] on link "Rules/Issues" at bounding box center [276, 354] width 184 height 35
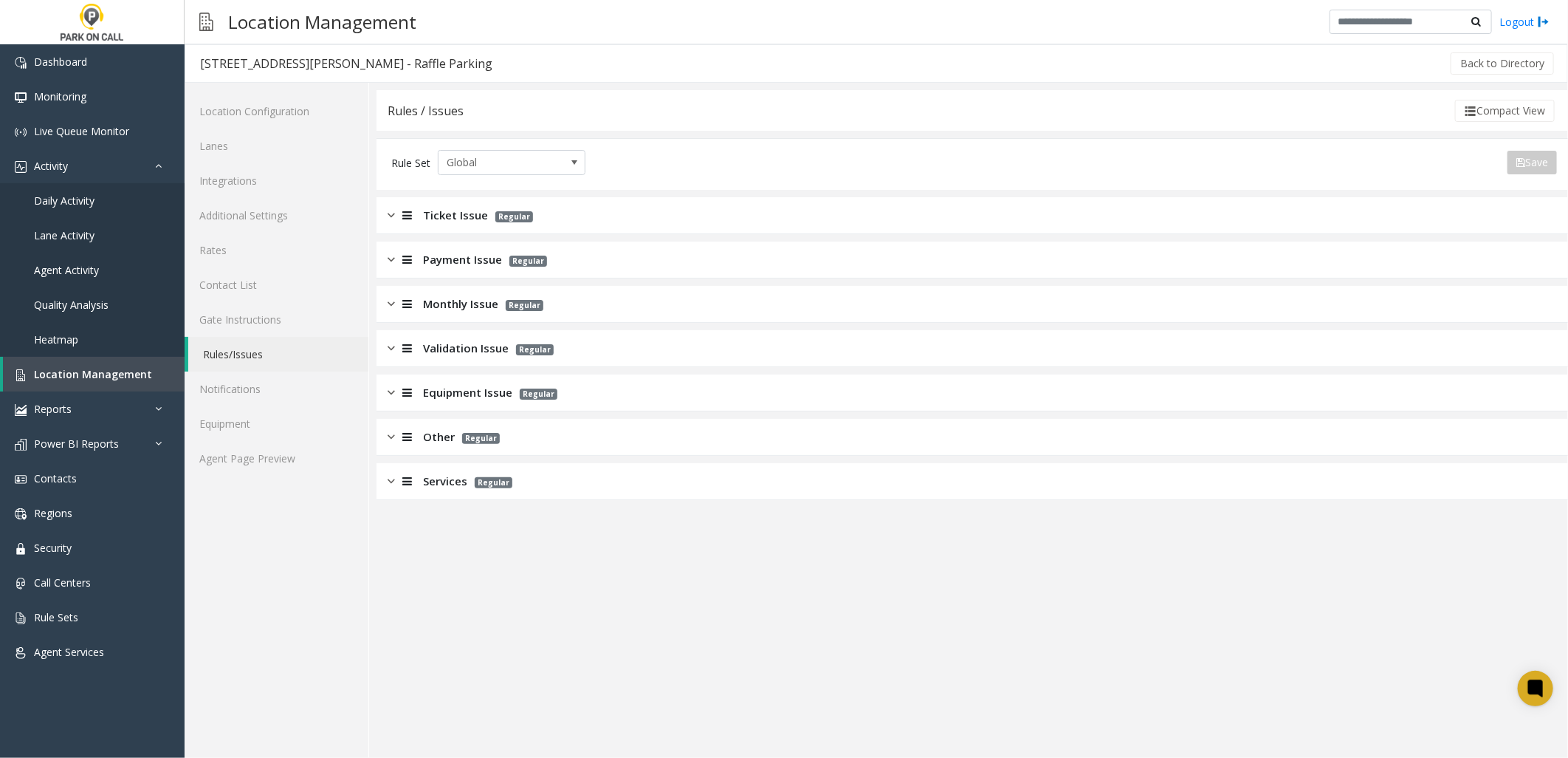
click at [456, 217] on span "Ticket Issue" at bounding box center [456, 215] width 65 height 17
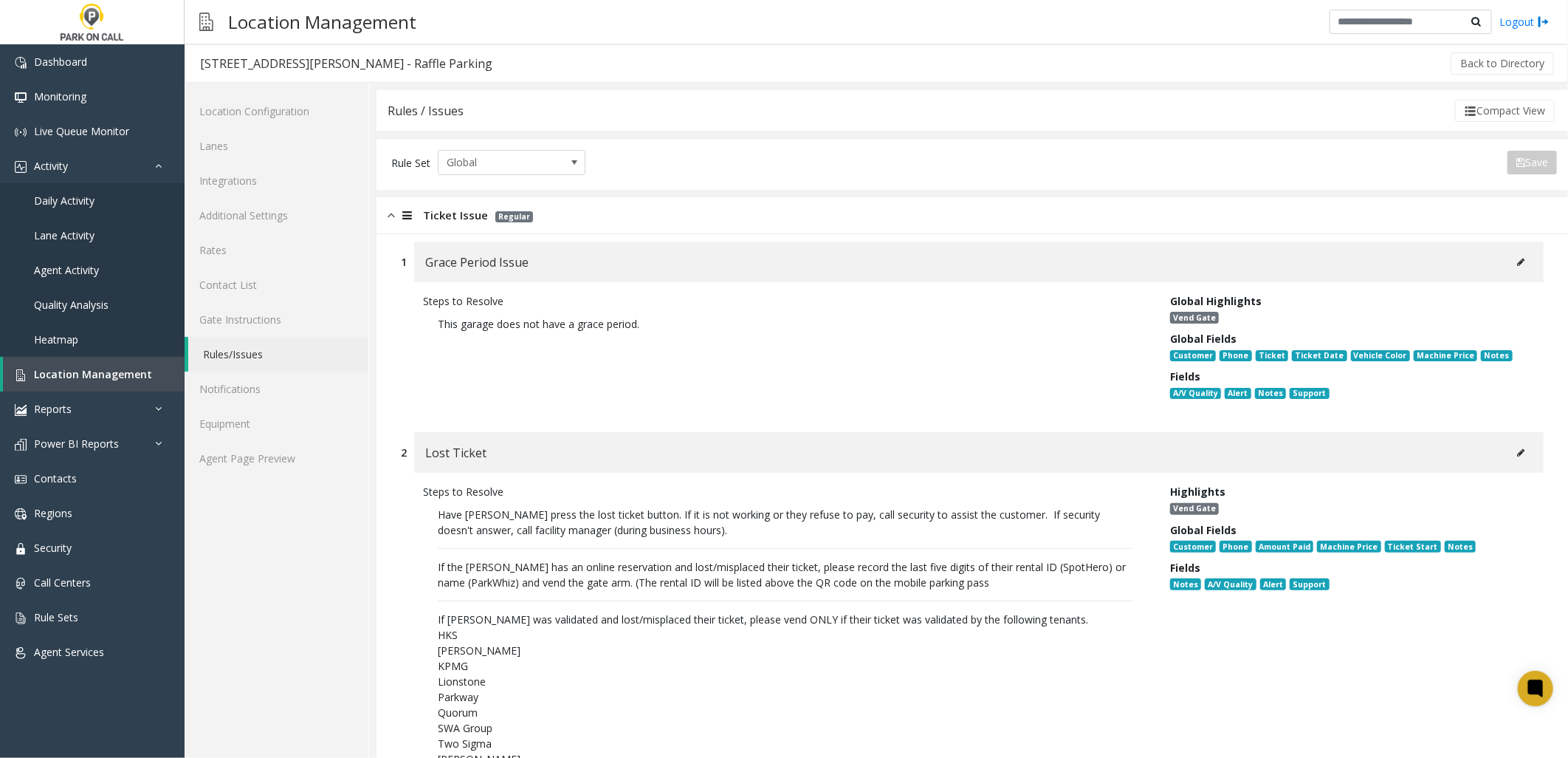
click at [396, 214] on div at bounding box center [405, 215] width 21 height 17
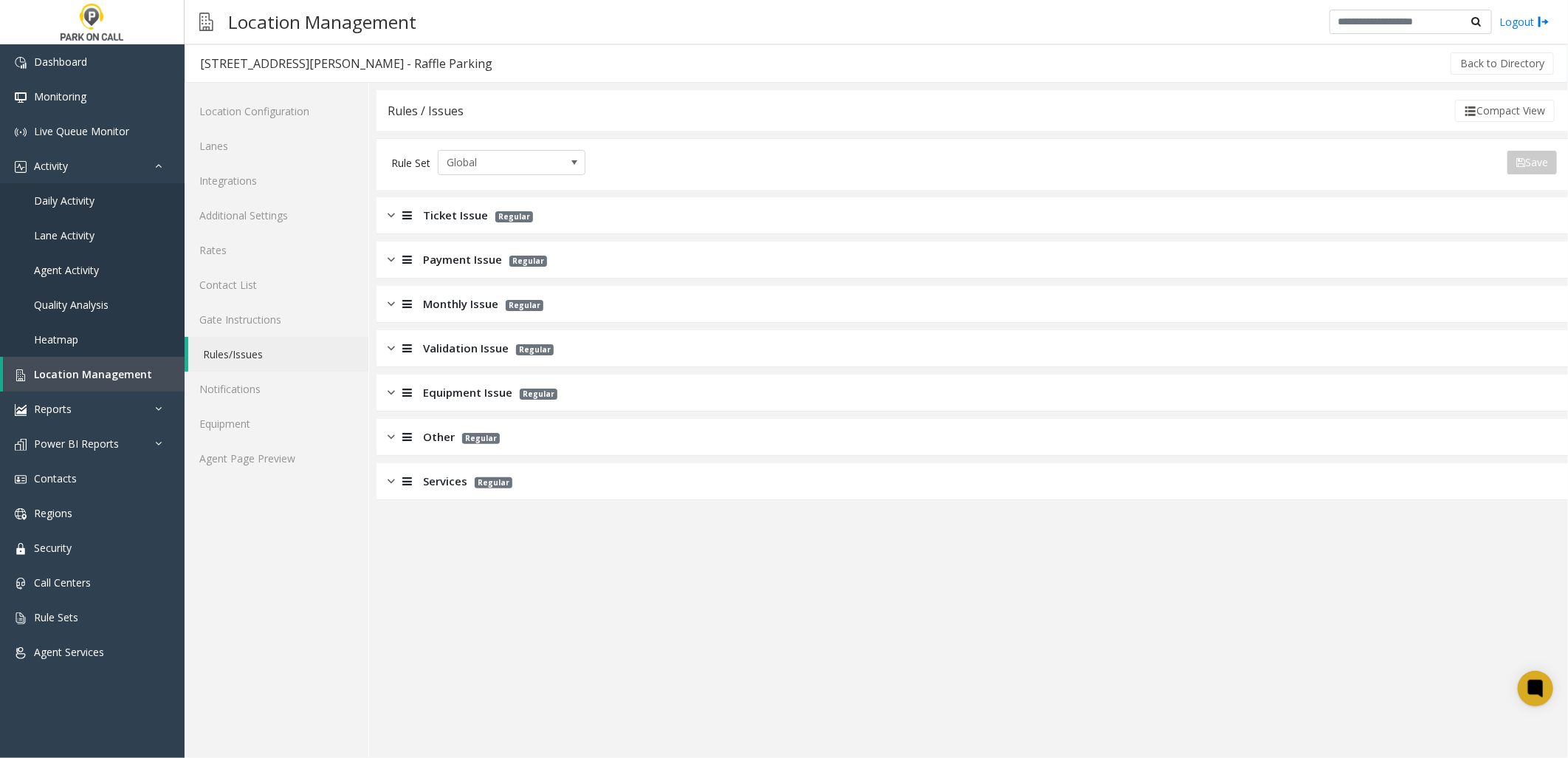
click at [440, 485] on span "Services" at bounding box center [446, 481] width 45 height 17
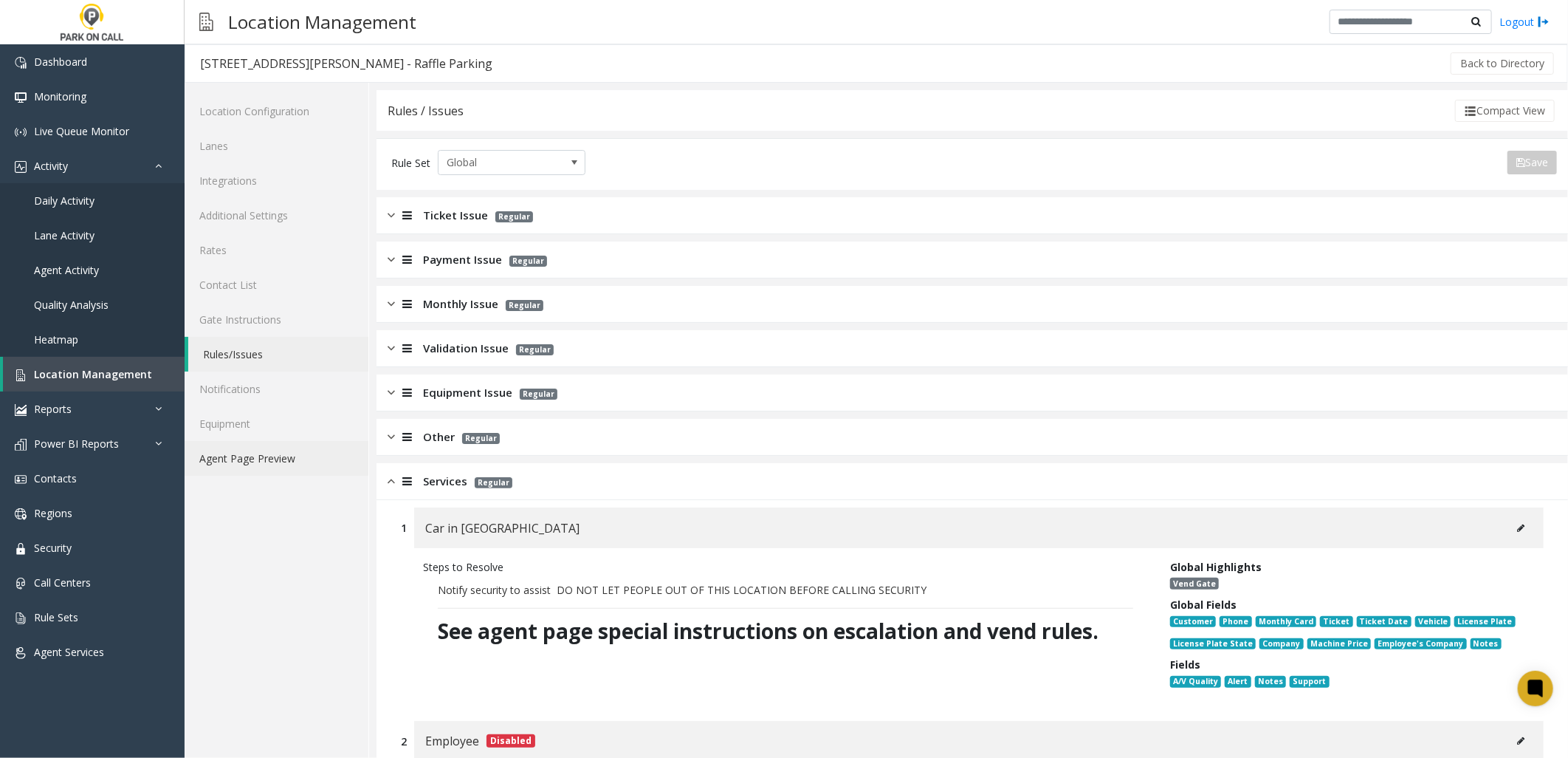
click at [286, 460] on link "Agent Page Preview" at bounding box center [276, 458] width 184 height 35
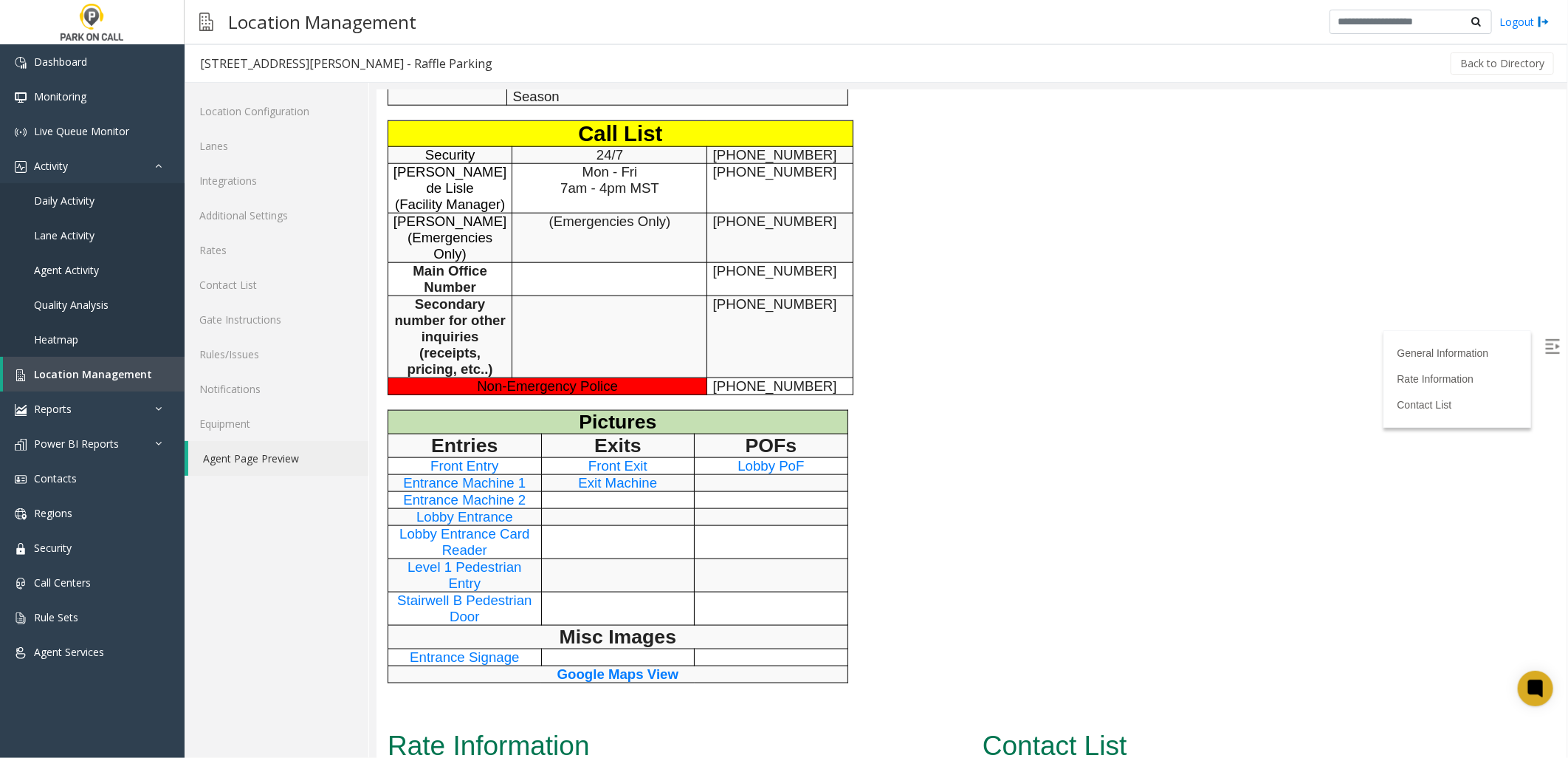
scroll to position [985, 0]
click at [613, 474] on span "Exit Machine" at bounding box center [617, 481] width 79 height 15
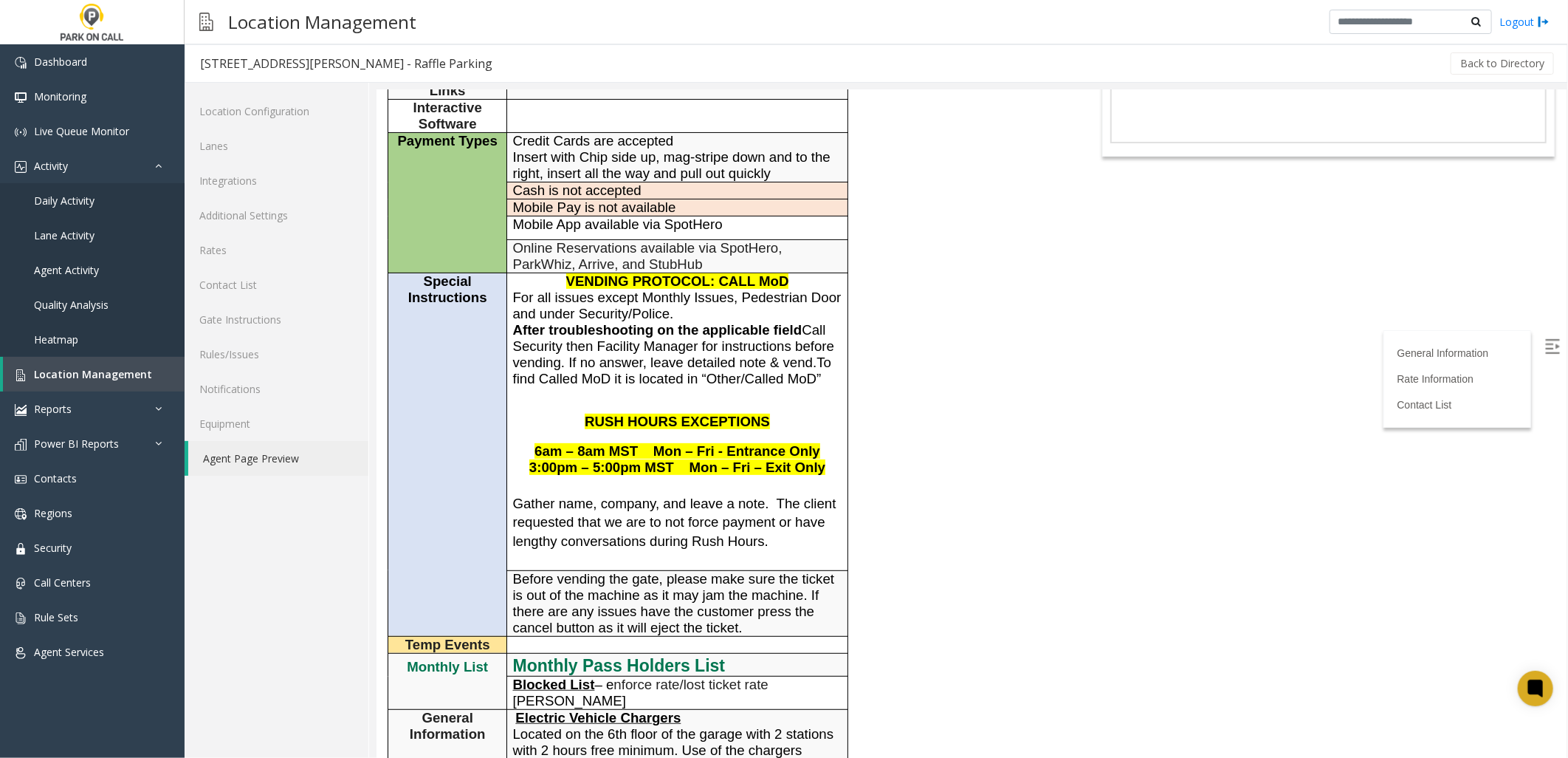
scroll to position [0, 0]
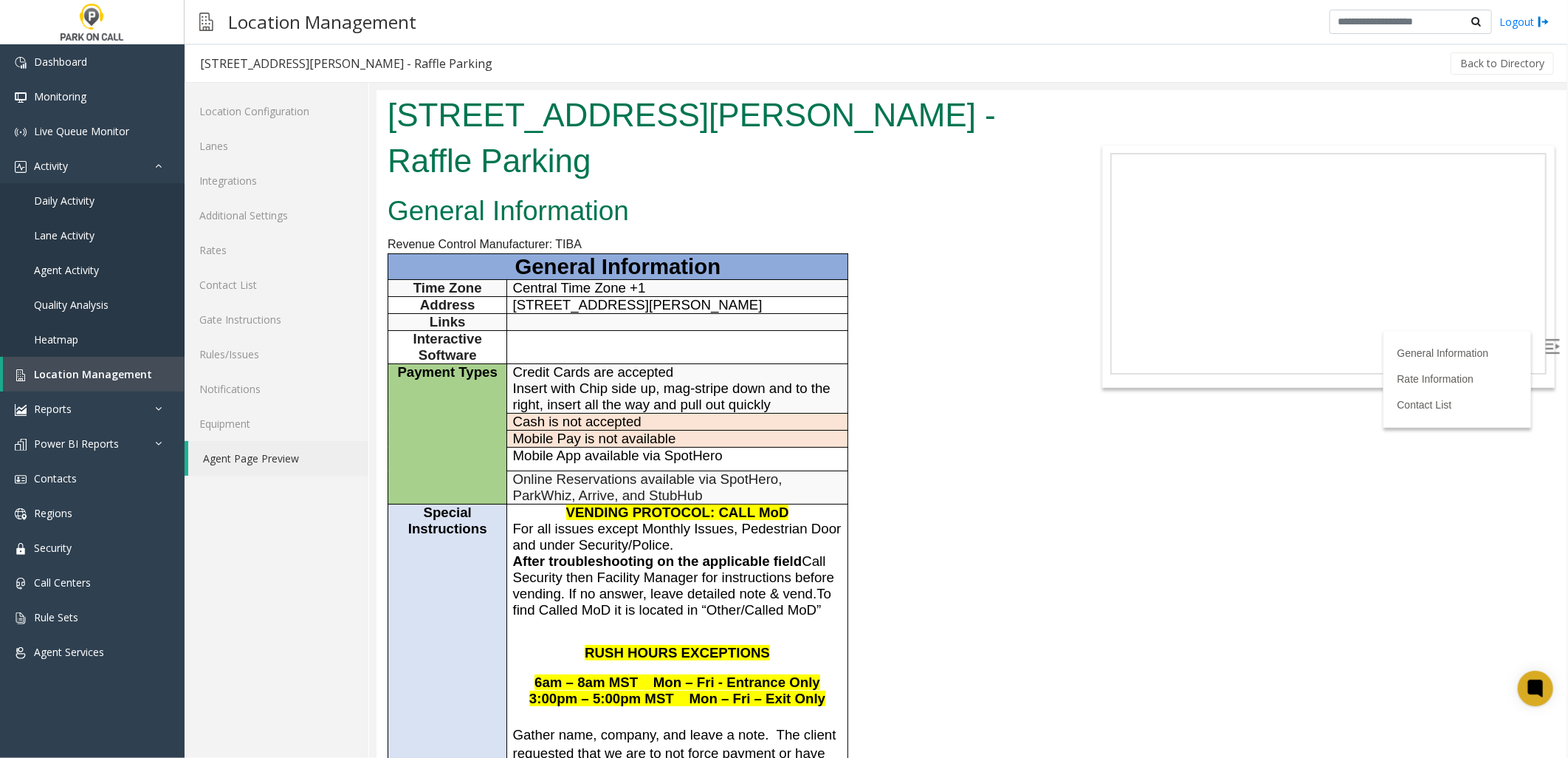
drag, startPoint x: 1146, startPoint y: 475, endPoint x: 890, endPoint y: 256, distance: 336.9
click at [1146, 475] on body "[STREET_ADDRESS][PERSON_NAME] - Raffle Parking General Information Revenue Cont…" at bounding box center [971, 423] width 1190 height 668
